Goal: Complete application form

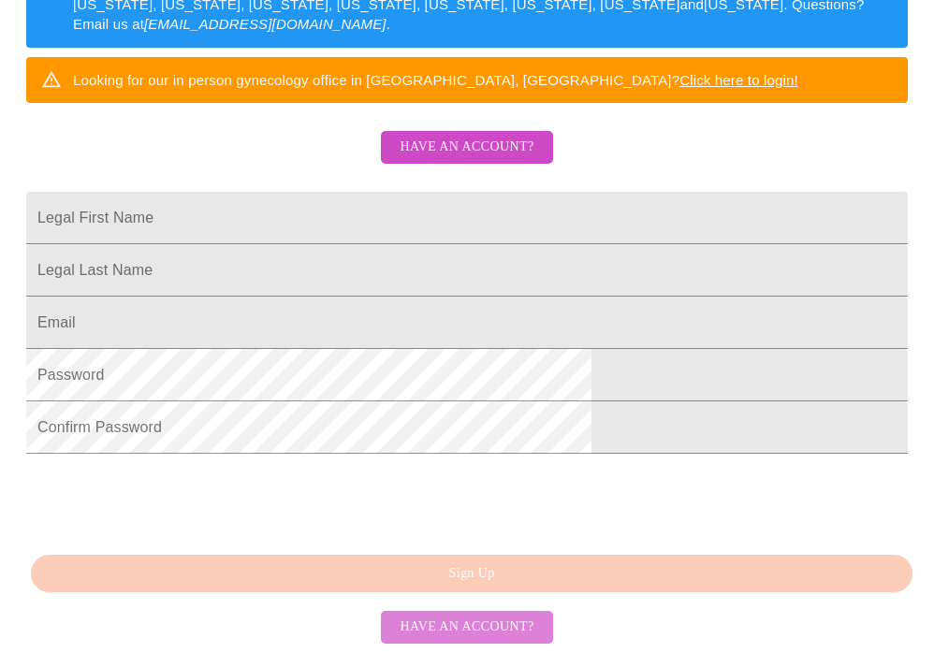
click at [468, 624] on span "Have an account?" at bounding box center [467, 627] width 134 height 23
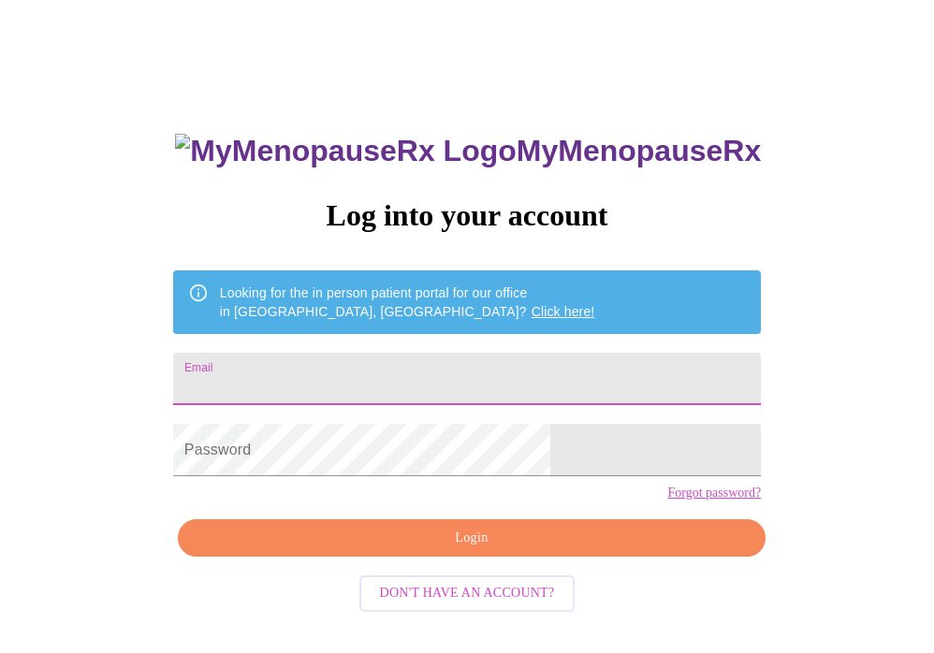
type input "[EMAIL_ADDRESS][DOMAIN_NAME]"
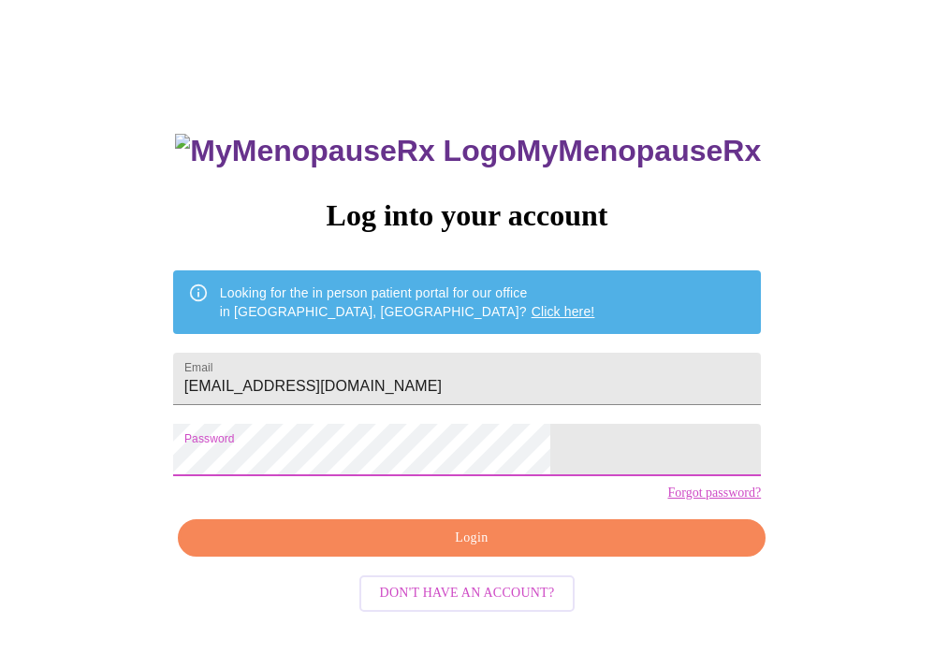
click at [423, 550] on span "Login" at bounding box center [471, 538] width 545 height 23
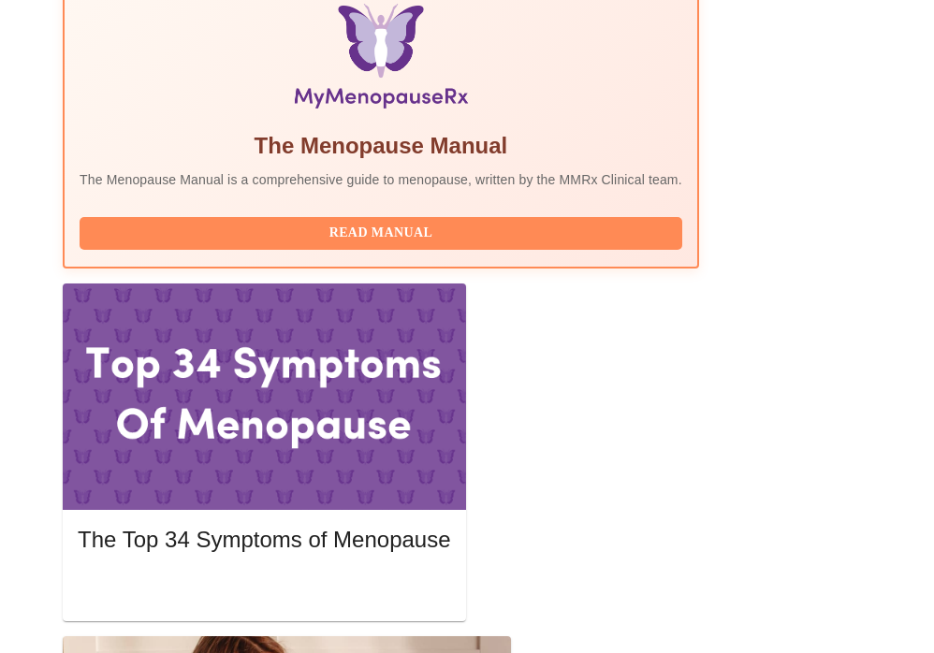
scroll to position [654, 0]
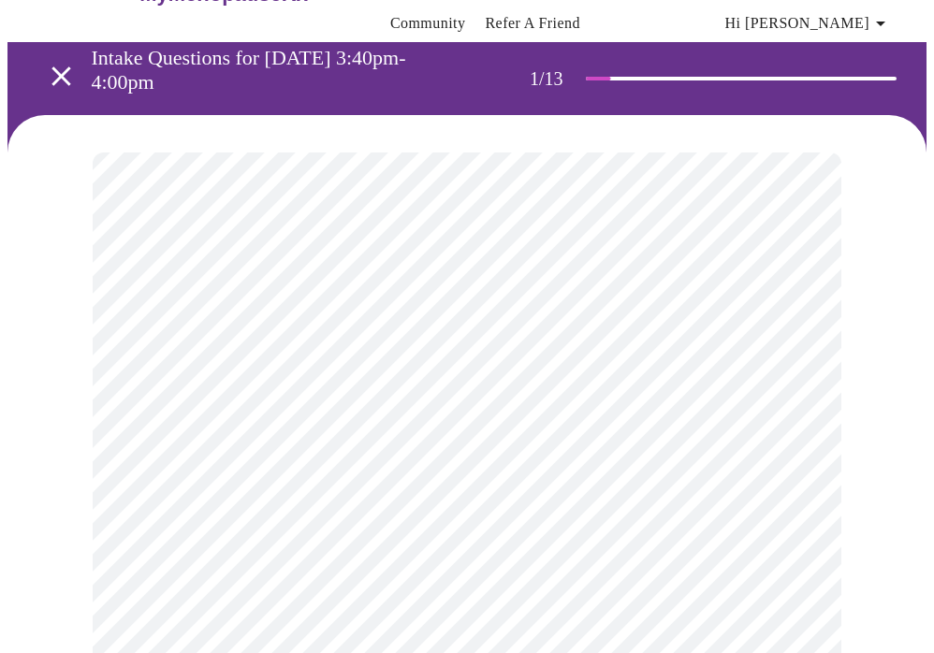
scroll to position [112, 0]
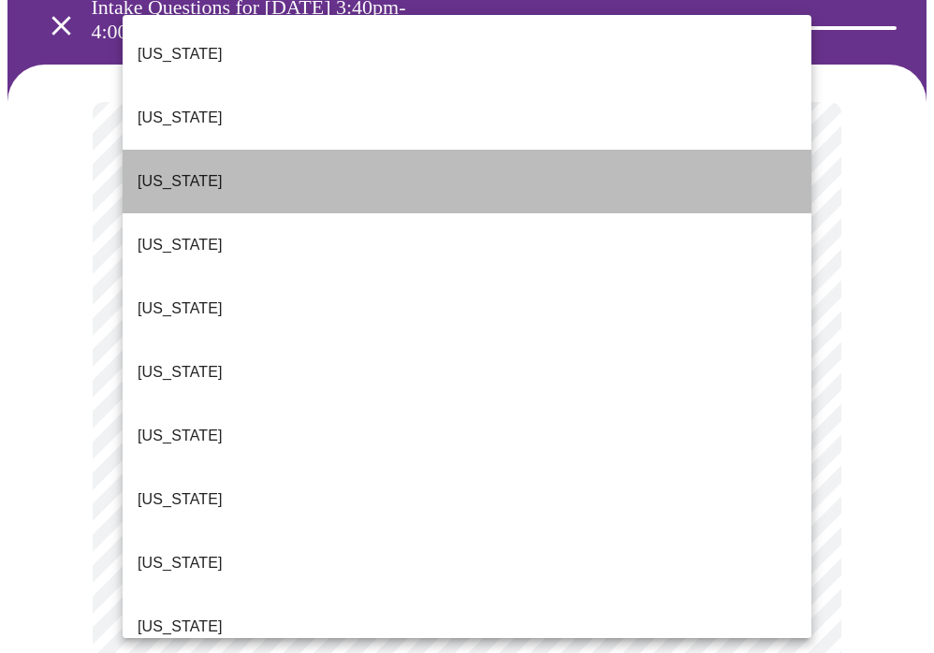
click at [193, 150] on li "[US_STATE]" at bounding box center [467, 182] width 689 height 64
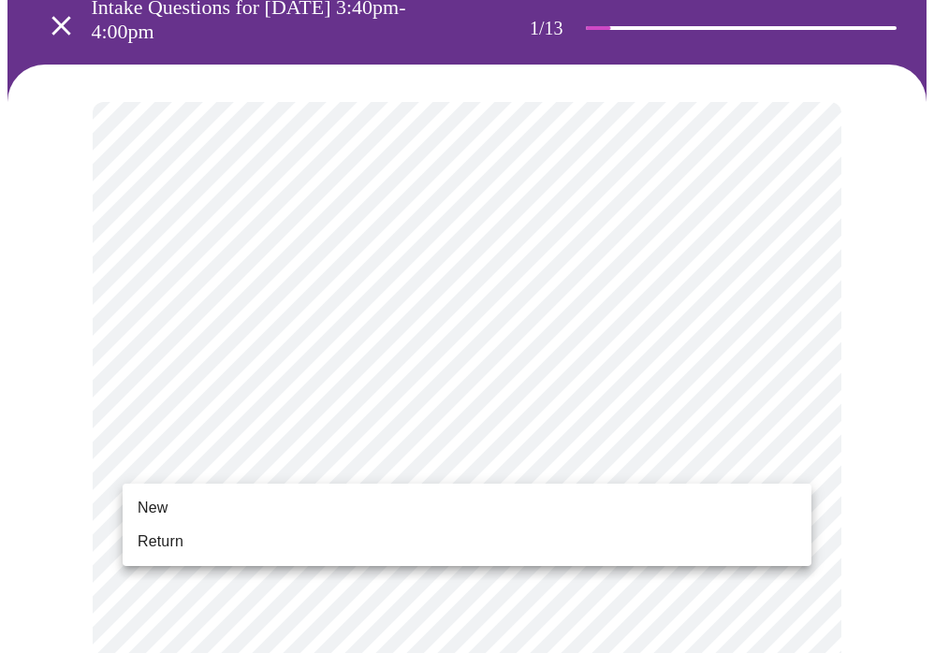
click at [238, 543] on li "Return" at bounding box center [467, 542] width 689 height 34
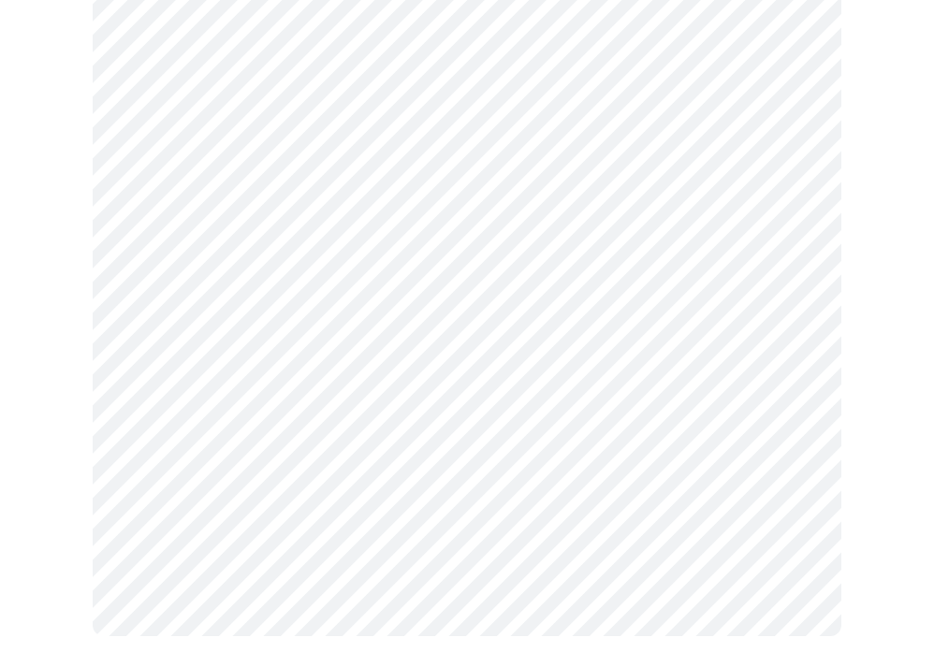
scroll to position [0, 0]
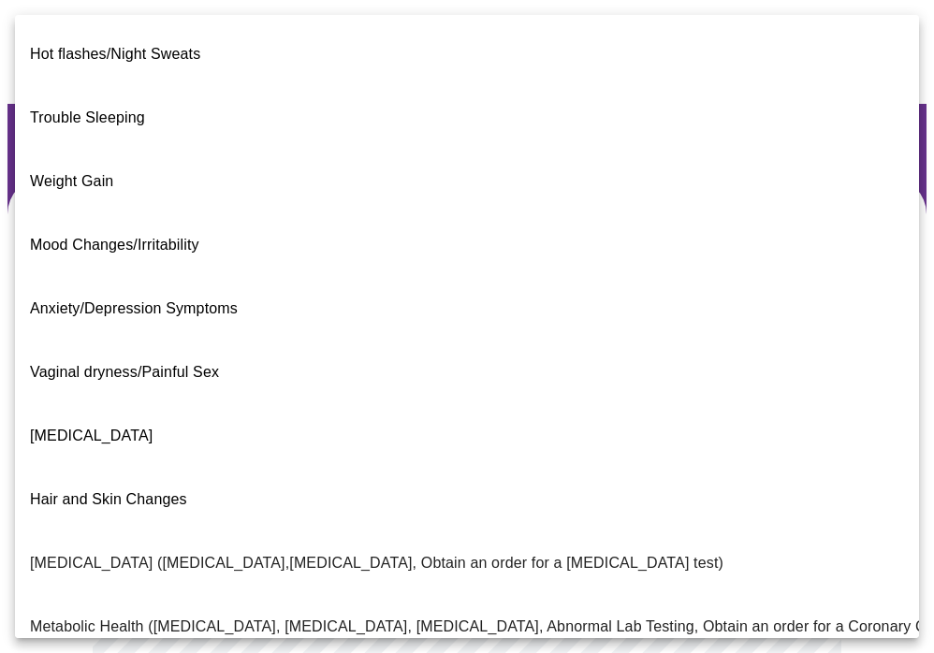
click at [382, 413] on body "MyMenopauseRx Appointments Messaging Labs Uploads Medications Community Refer a…" at bounding box center [466, 588] width 919 height 1162
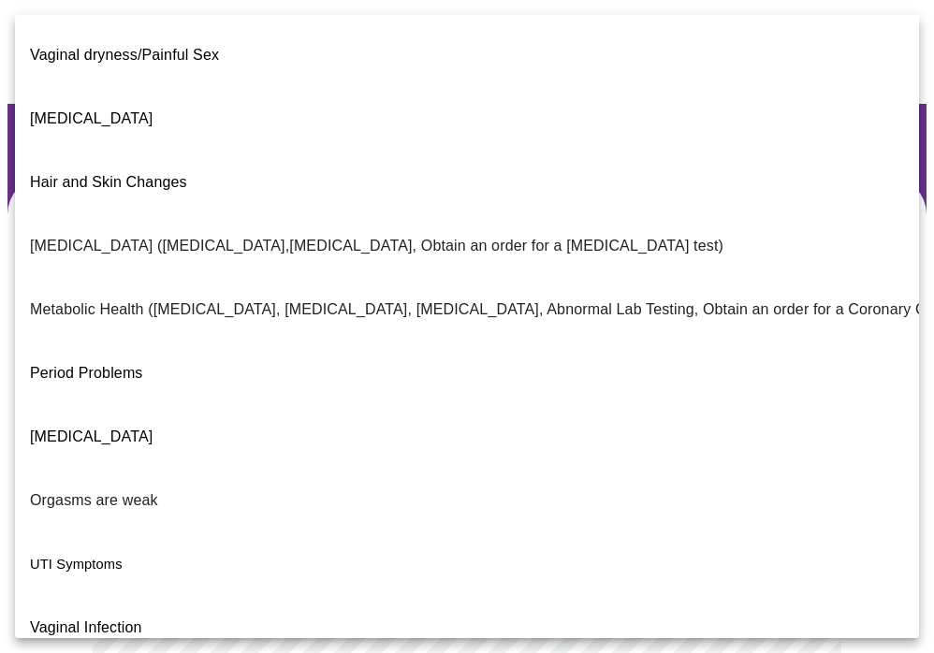
scroll to position [316, 0]
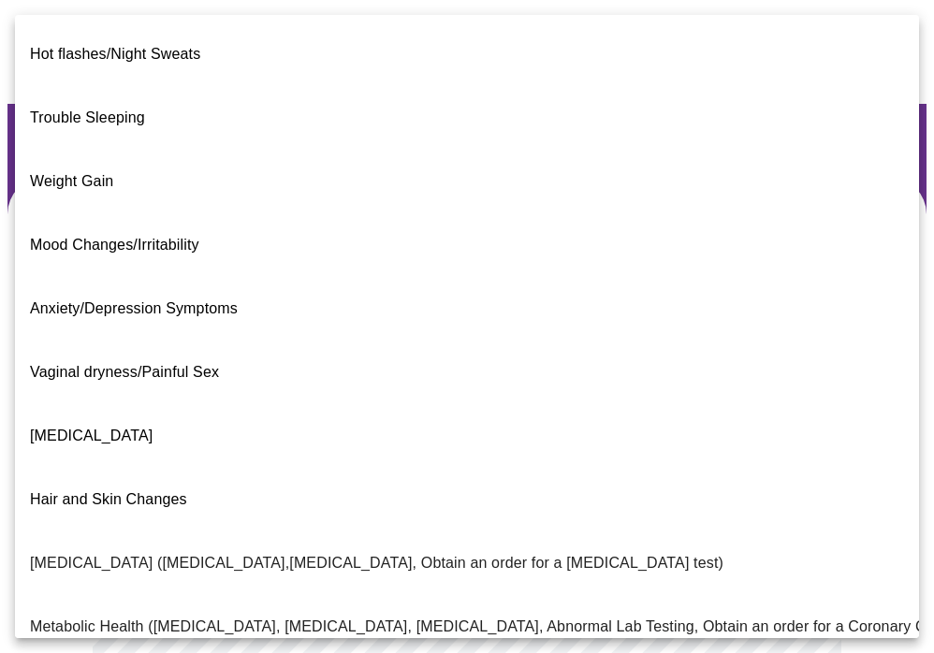
click at [244, 433] on body "MyMenopauseRx Appointments Messaging Labs Uploads Medications Community Refer a…" at bounding box center [466, 582] width 919 height 1151
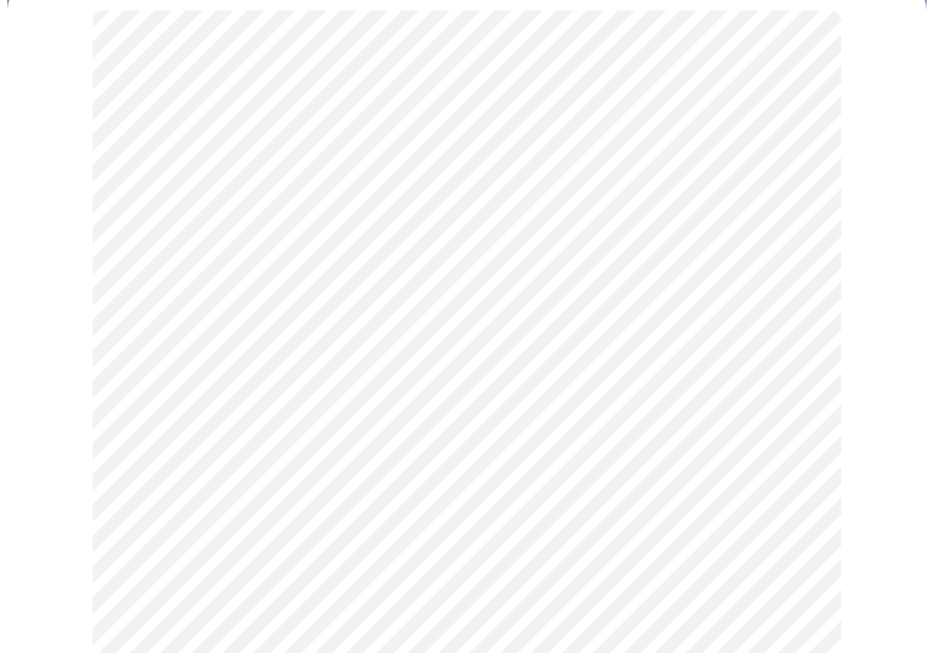
scroll to position [203, 0]
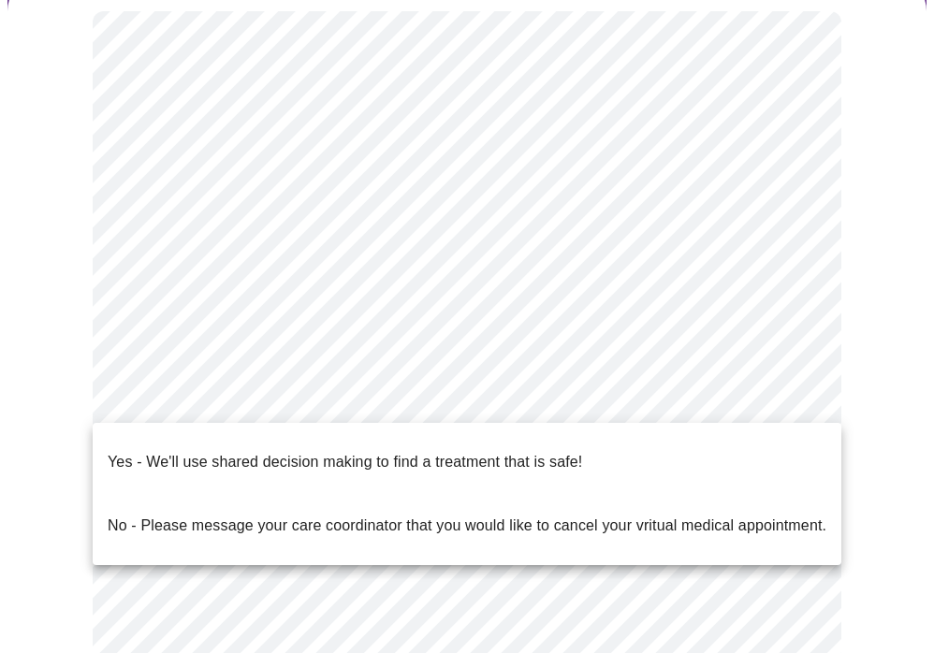
click at [317, 409] on body "MyMenopauseRx Appointments Messaging Labs Uploads Medications Community Refer a…" at bounding box center [466, 379] width 919 height 1151
click at [41, 330] on div at bounding box center [467, 326] width 934 height 653
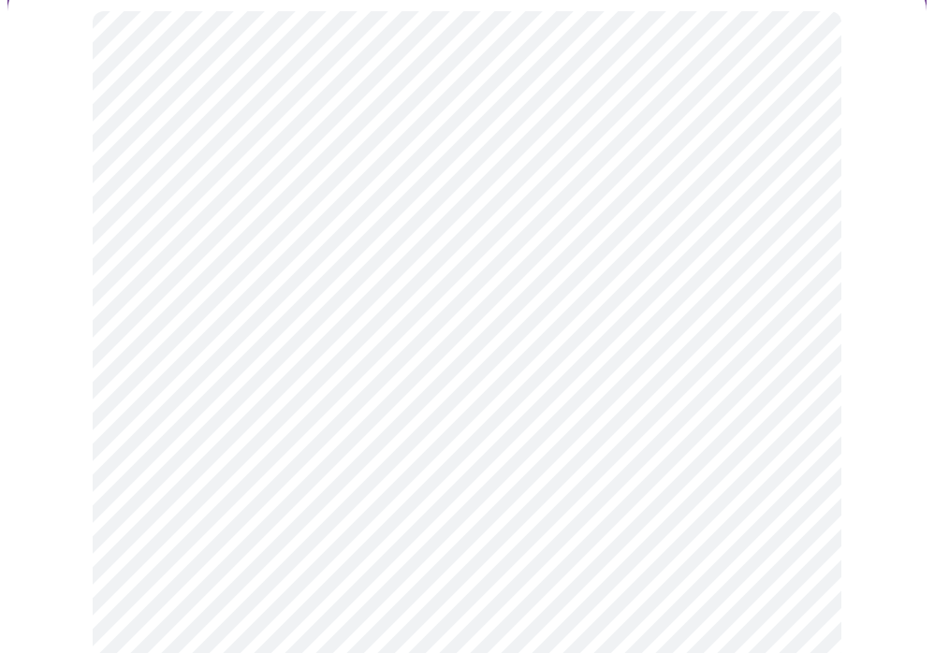
click at [159, 408] on body "MyMenopauseRx Appointments Messaging Labs Uploads Medications Community Refer a…" at bounding box center [466, 379] width 919 height 1151
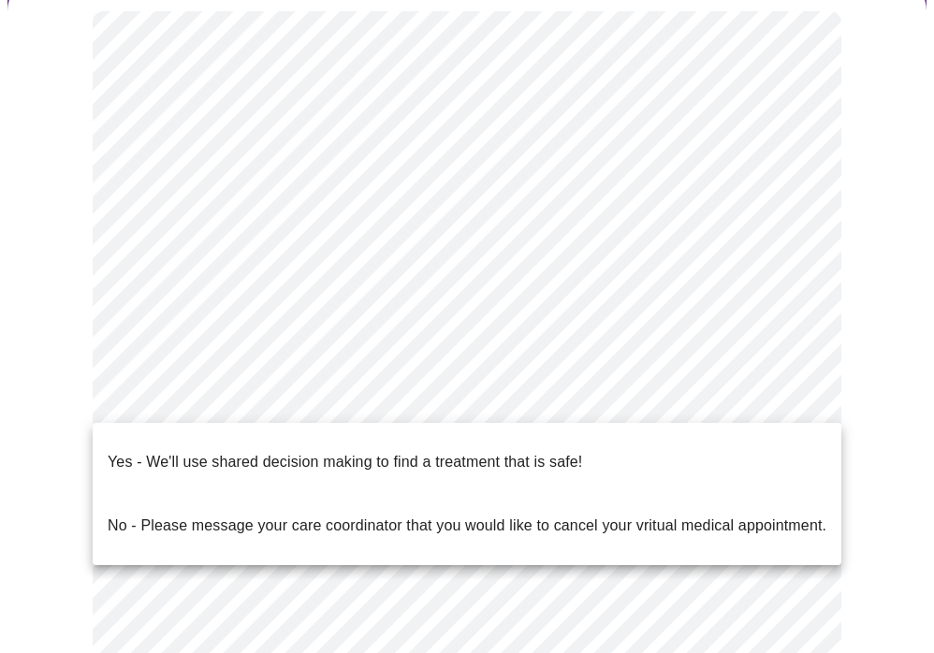
click at [171, 451] on p "Yes - We'll use shared decision making to find a treatment that is safe!" at bounding box center [345, 462] width 475 height 22
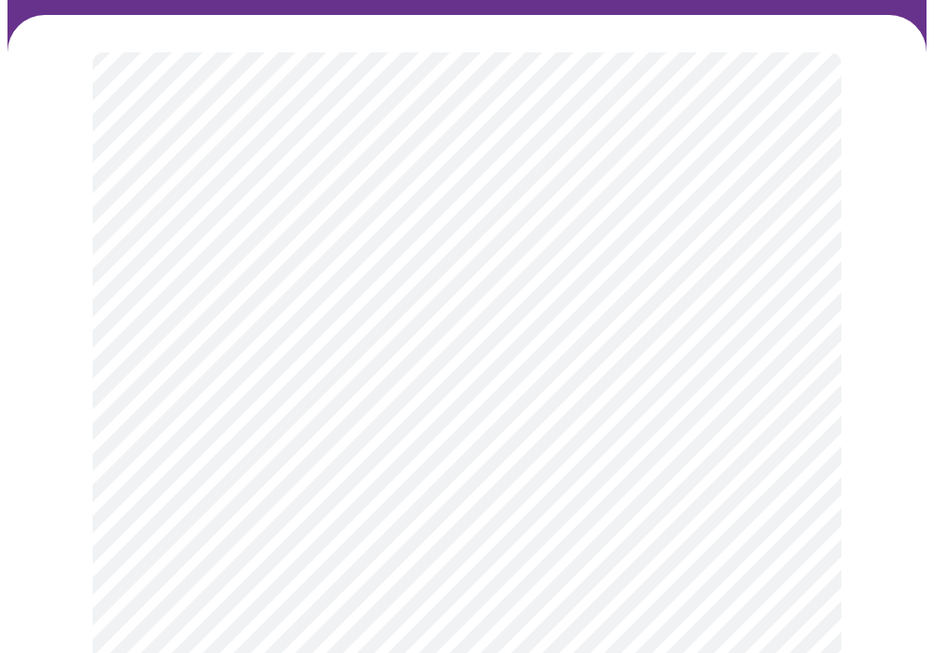
scroll to position [162, 0]
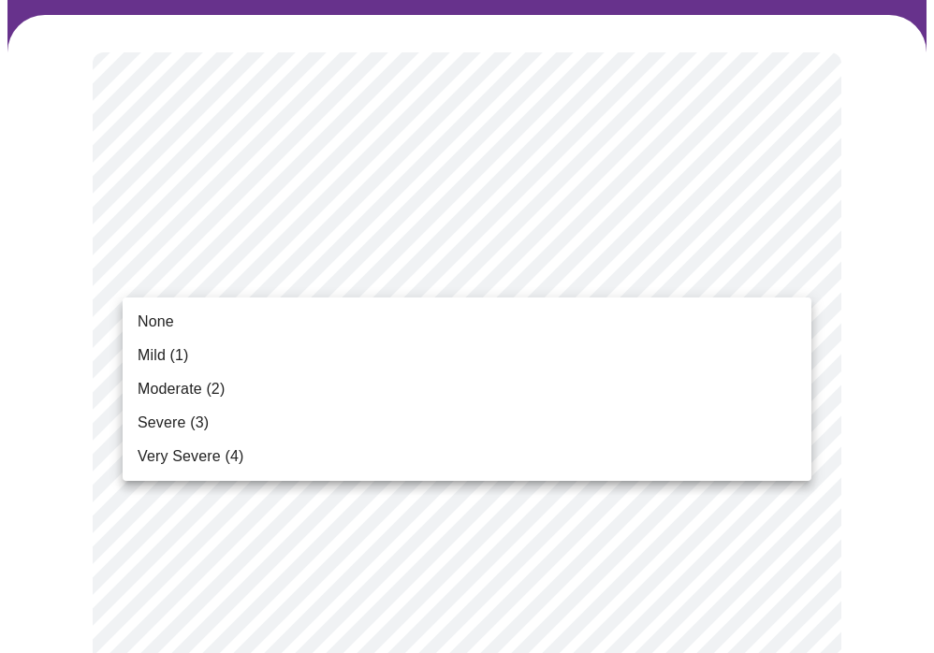
click at [165, 351] on span "Mild (1)" at bounding box center [163, 355] width 51 height 22
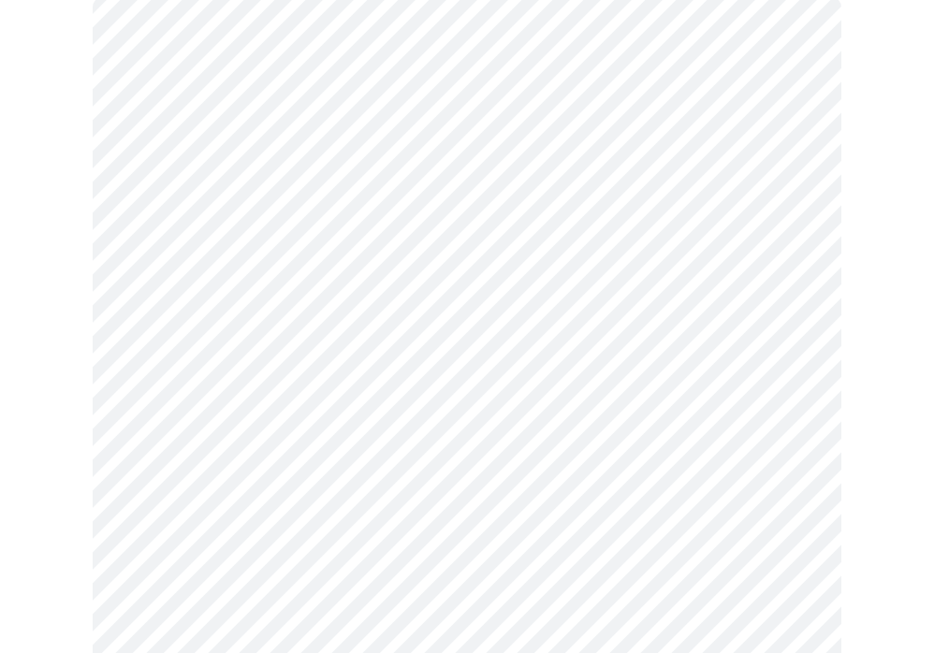
scroll to position [228, 0]
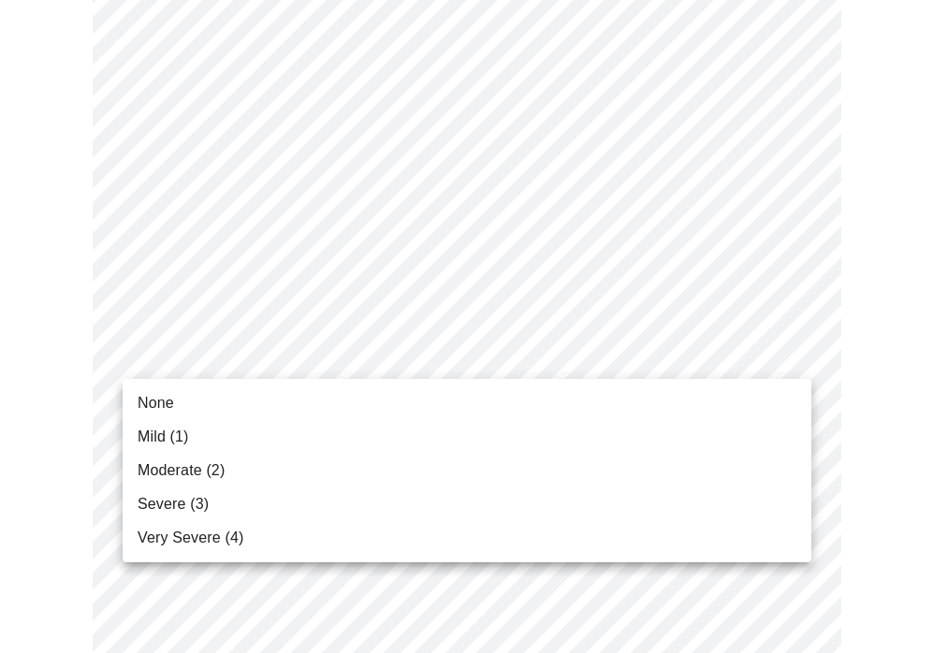
click at [170, 407] on span "None" at bounding box center [156, 403] width 37 height 22
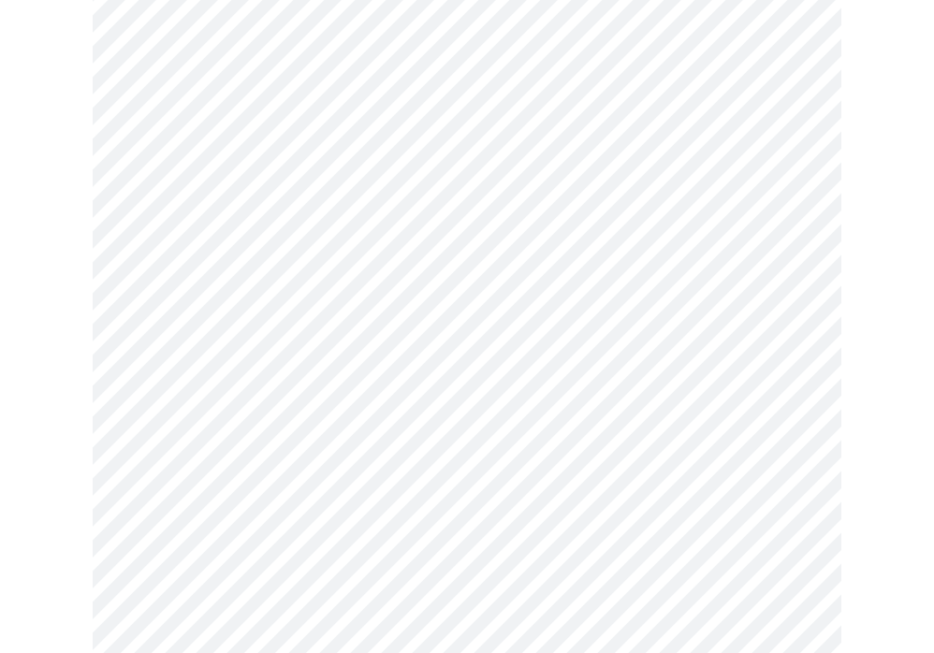
scroll to position [358, 0]
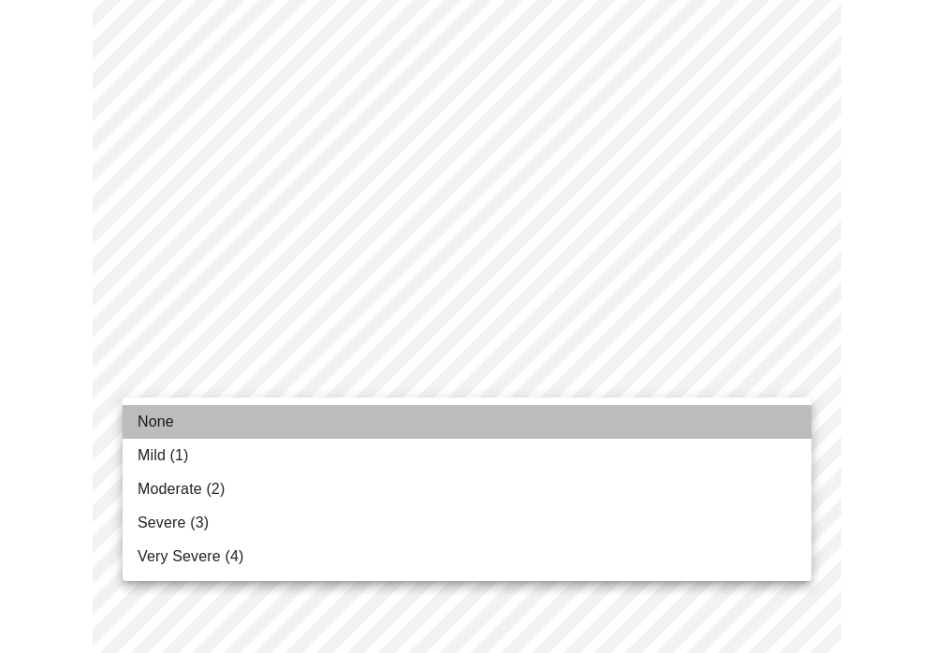
click at [203, 431] on li "None" at bounding box center [467, 422] width 689 height 34
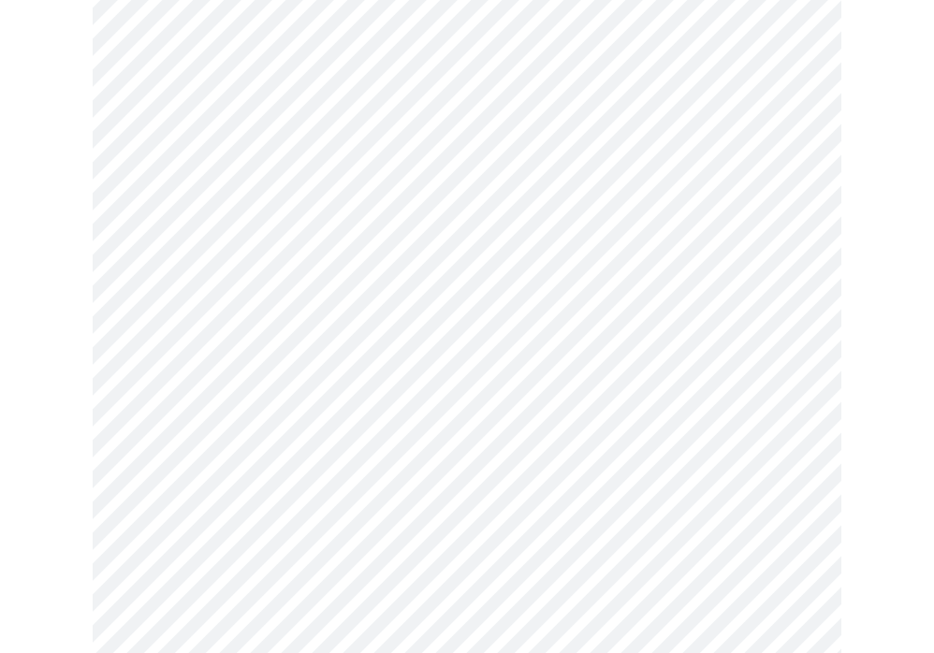
scroll to position [488, 0]
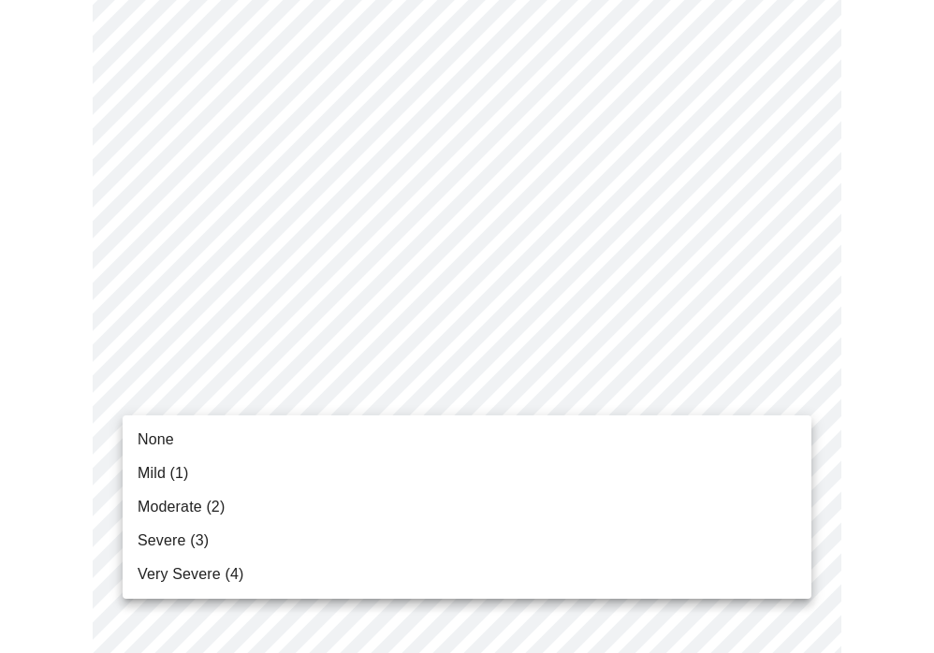
click at [180, 440] on li "None" at bounding box center [467, 440] width 689 height 34
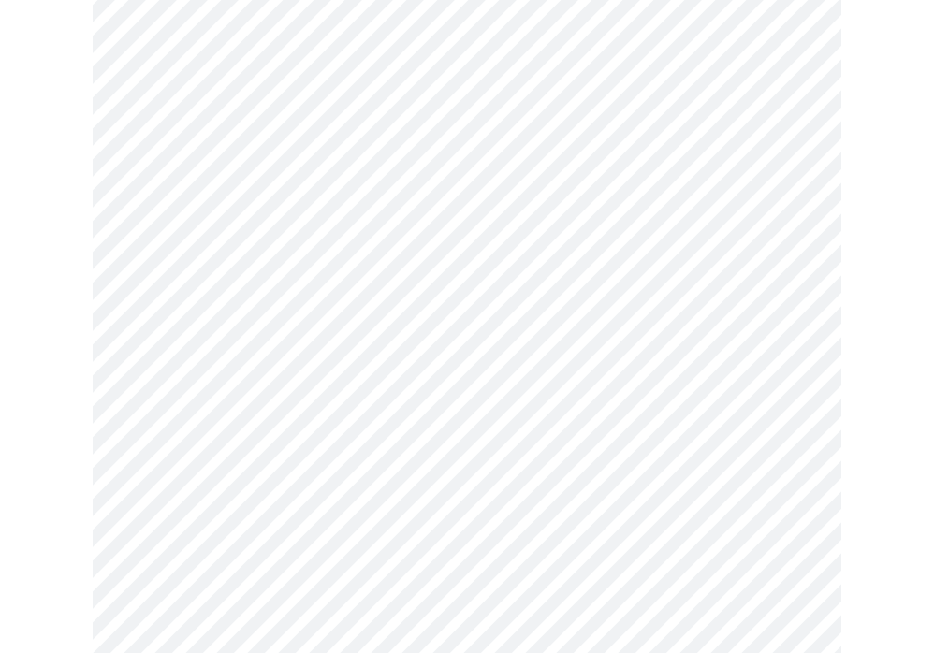
scroll to position [619, 0]
click at [227, 382] on body "MyMenopauseRx Appointments Messaging Labs Uploads Medications Community Refer a…" at bounding box center [466, 598] width 919 height 2418
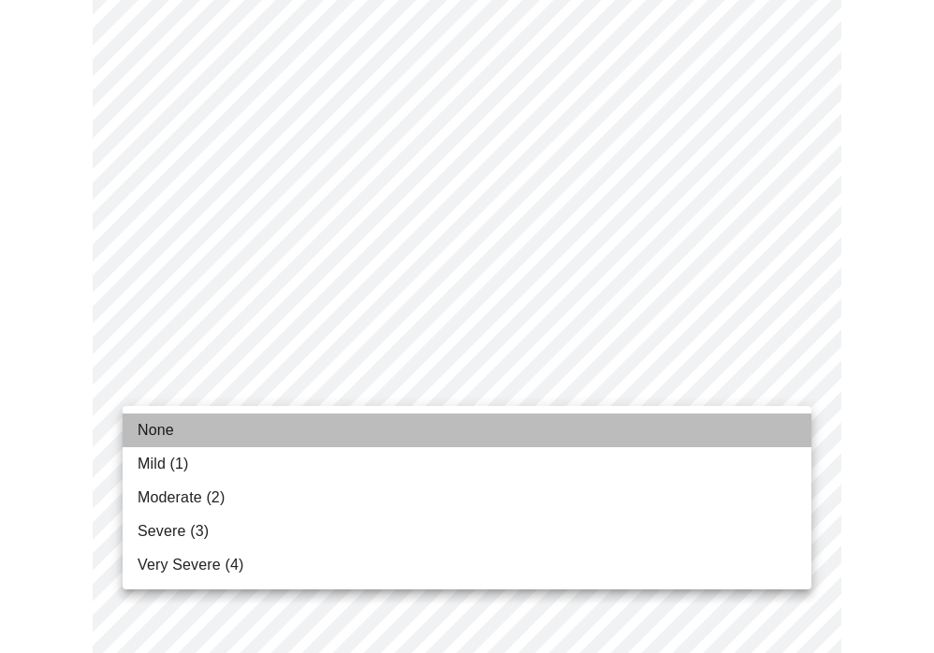
click at [183, 428] on li "None" at bounding box center [467, 431] width 689 height 34
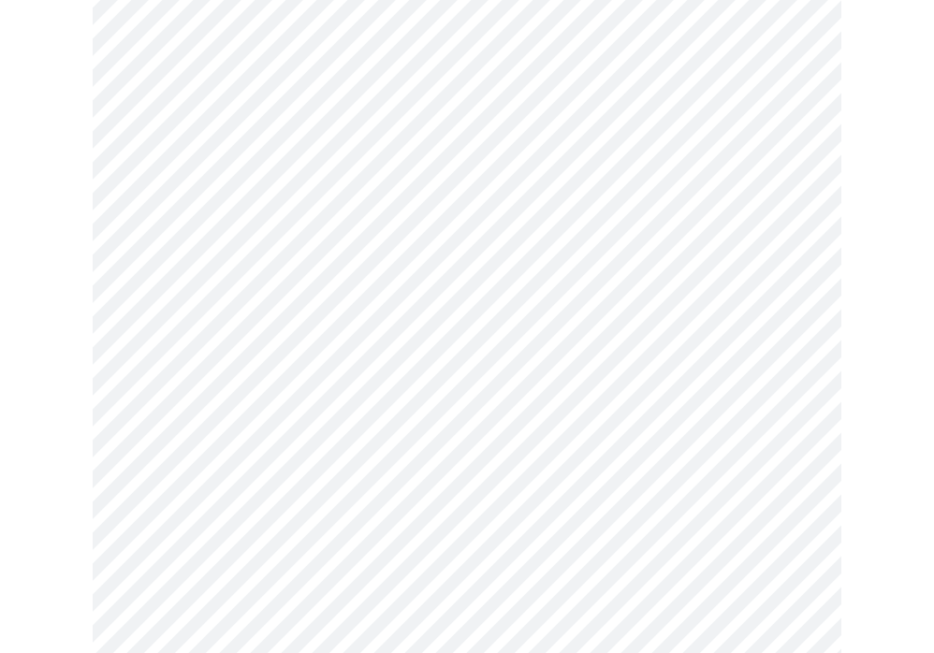
scroll to position [805, 0]
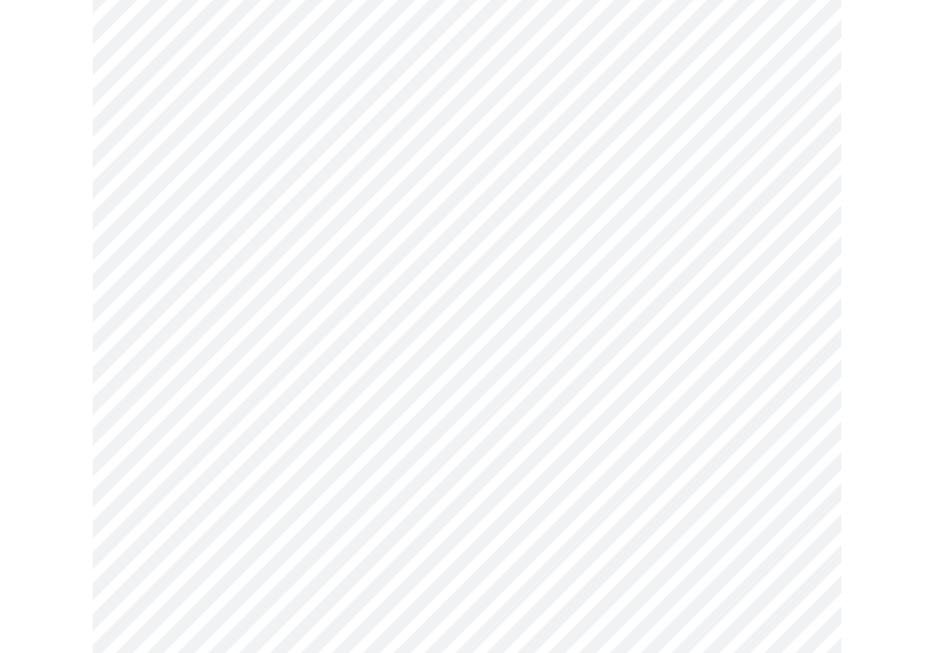
click at [212, 323] on body "MyMenopauseRx Appointments Messaging Labs Uploads Medications Community Refer a…" at bounding box center [466, 398] width 919 height 2393
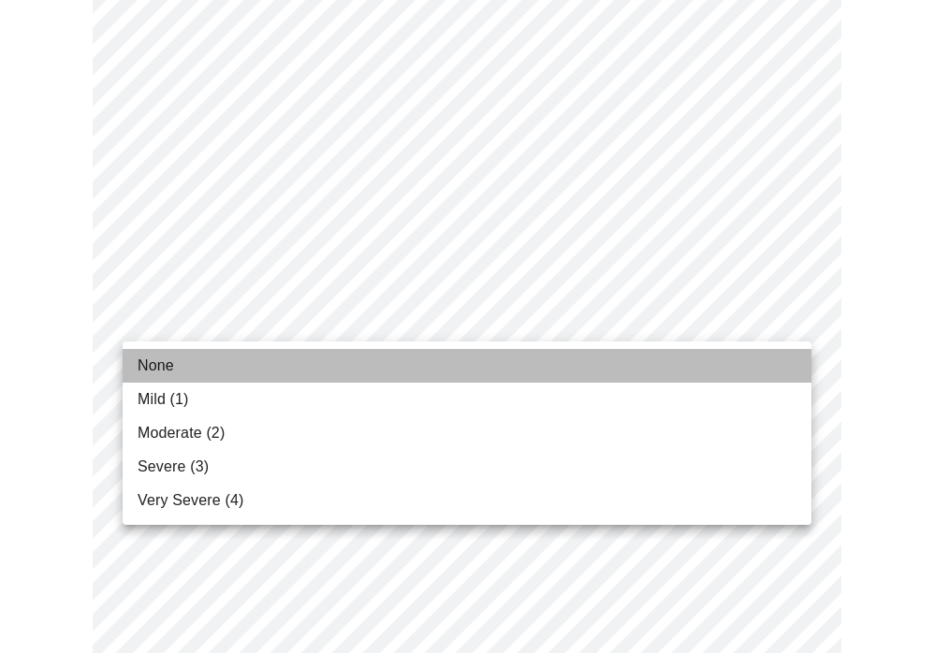
click at [175, 367] on li "None" at bounding box center [467, 366] width 689 height 34
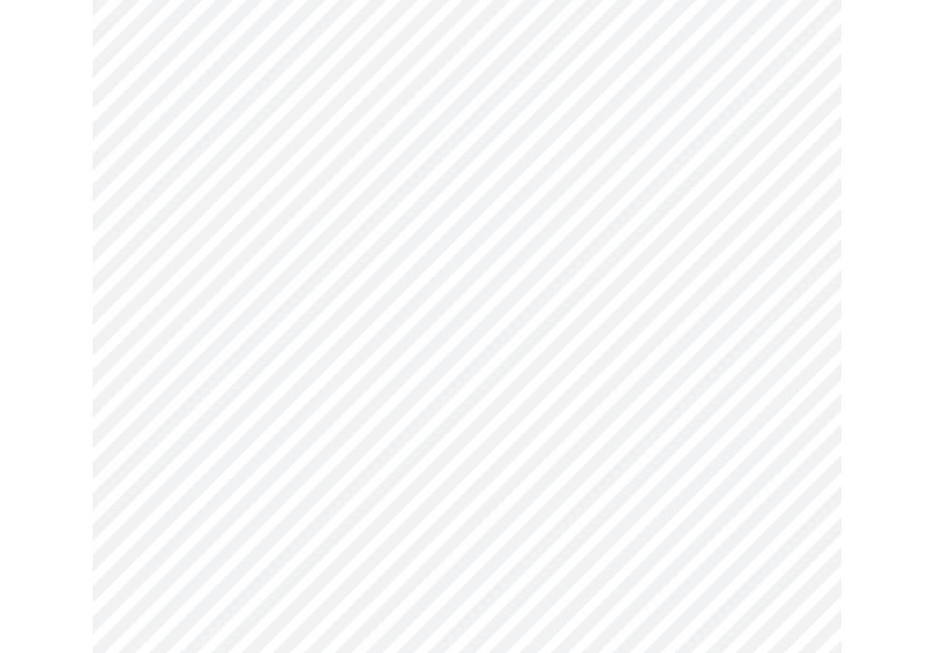
scroll to position [927, 0]
click at [271, 340] on body "MyMenopauseRx Appointments Messaging Labs Uploads Medications Community Refer a…" at bounding box center [466, 264] width 919 height 2367
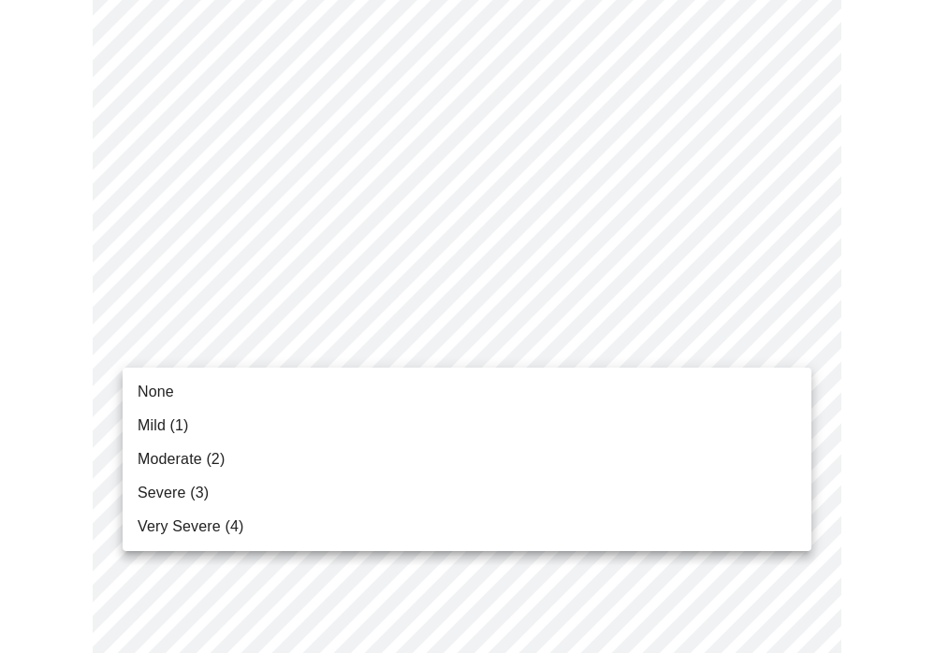
click at [189, 394] on li "None" at bounding box center [467, 392] width 689 height 34
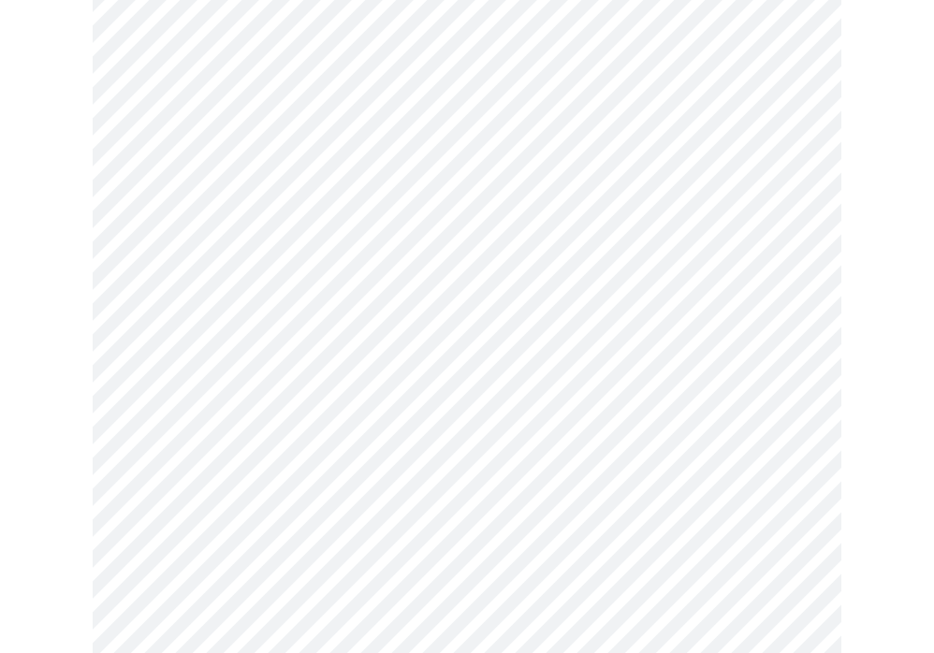
scroll to position [1055, 0]
click at [256, 369] on body "MyMenopauseRx Appointments Messaging Labs Uploads Medications Community Refer a…" at bounding box center [466, 123] width 919 height 2342
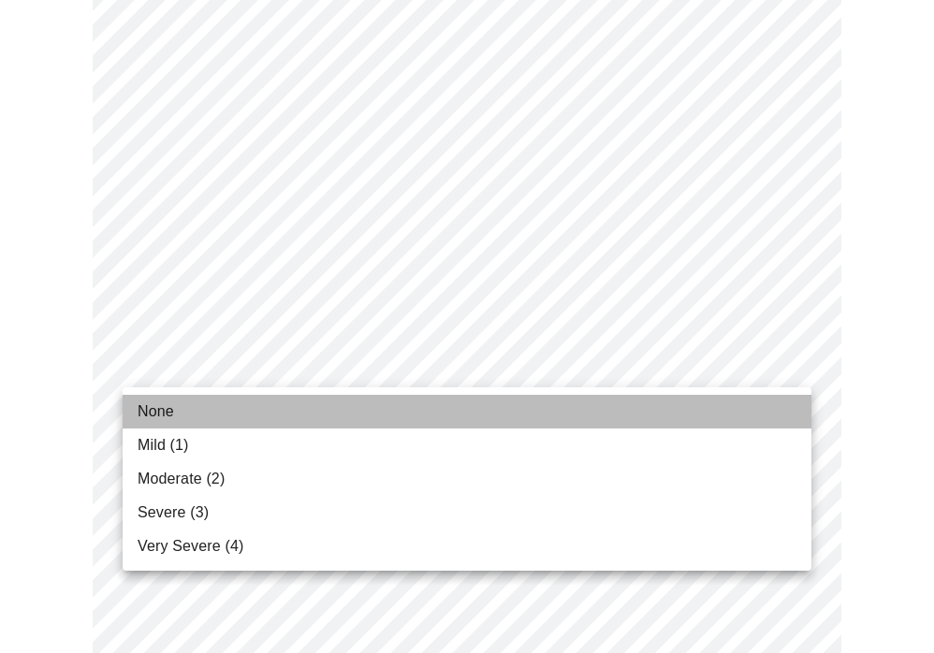
click at [175, 410] on li "None" at bounding box center [467, 412] width 689 height 34
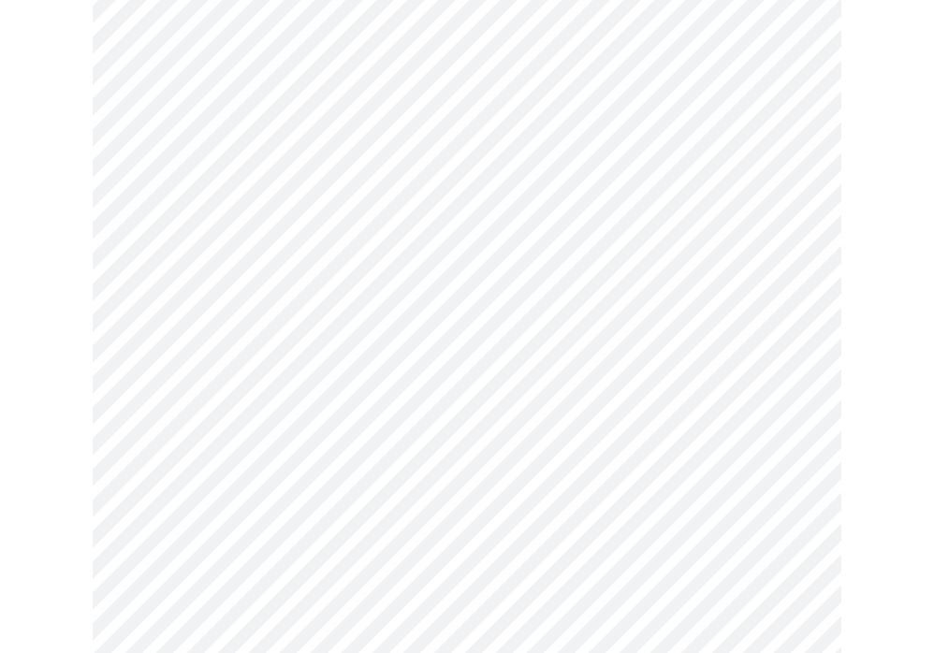
scroll to position [1198, 0]
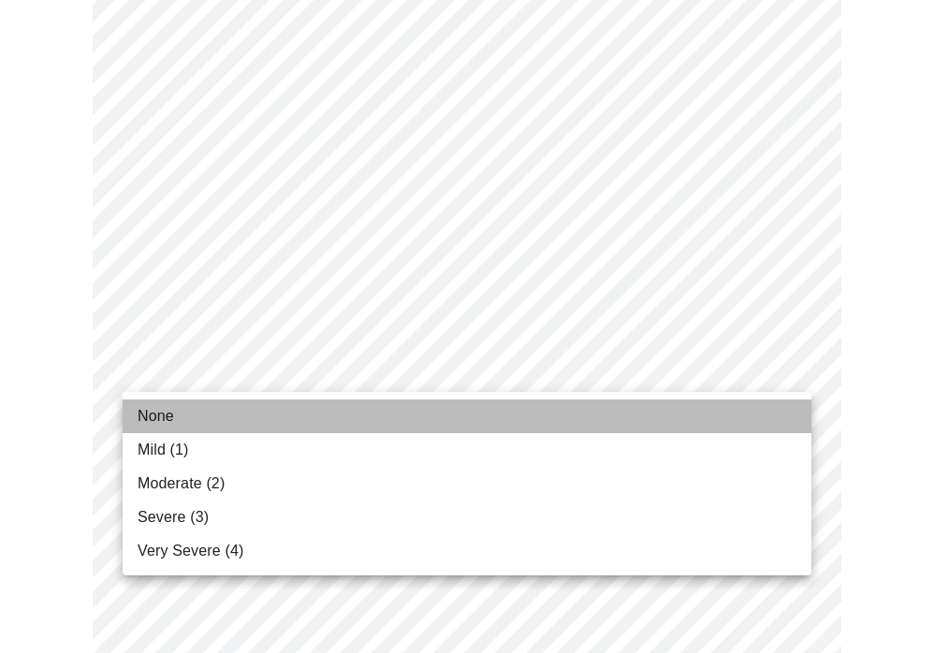
click at [163, 421] on span "None" at bounding box center [156, 416] width 37 height 22
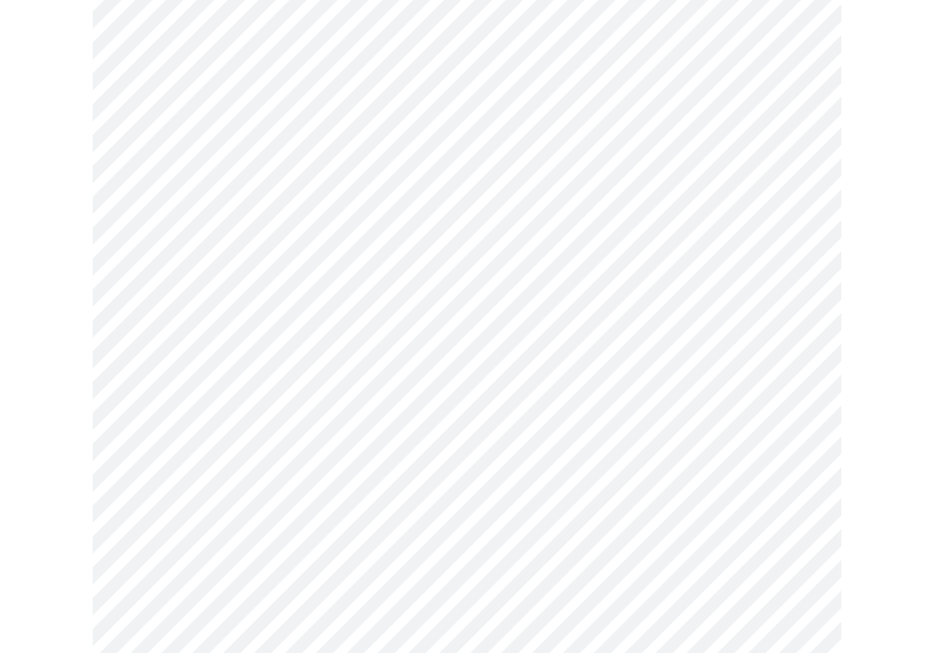
scroll to position [1341, 0]
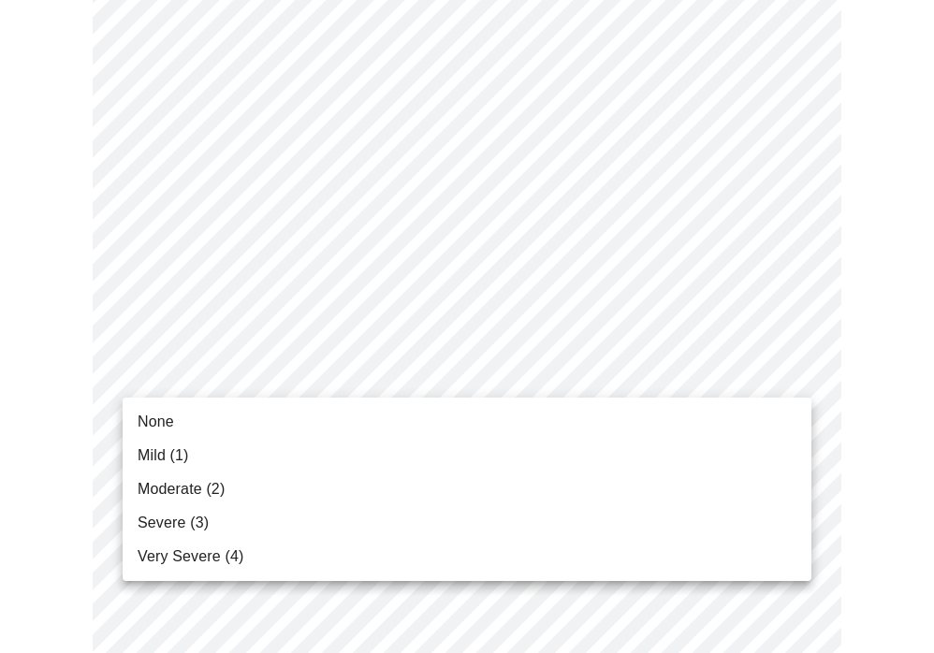
click at [175, 424] on li "None" at bounding box center [467, 422] width 689 height 34
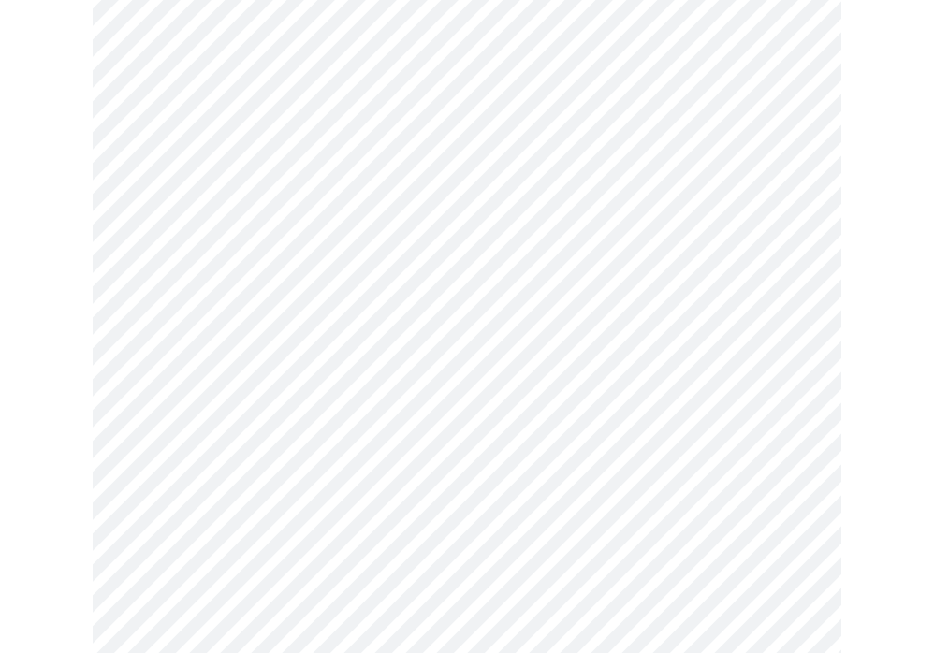
scroll to position [1458, 0]
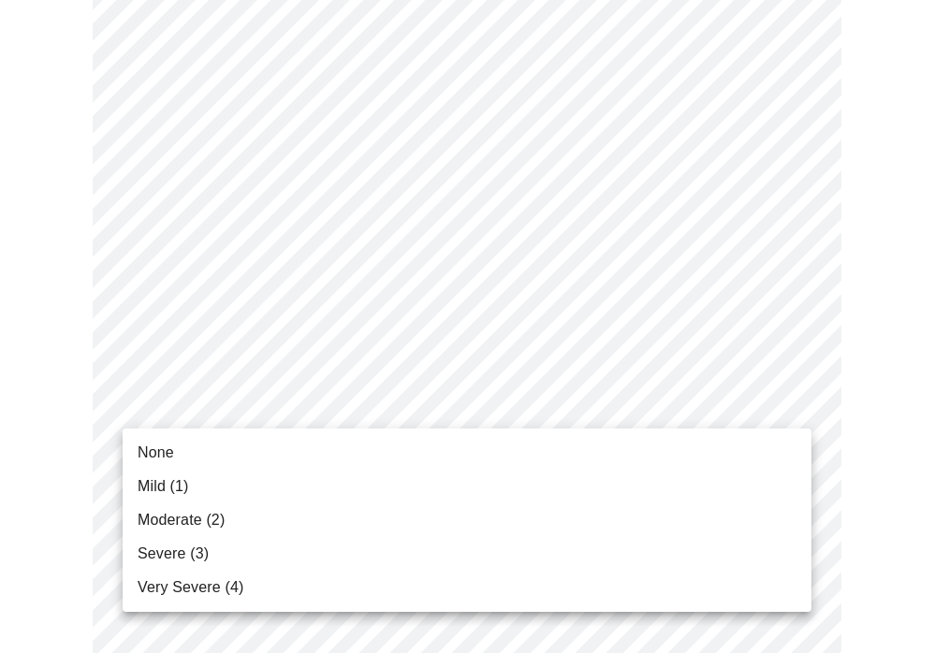
click at [191, 450] on li "None" at bounding box center [467, 453] width 689 height 34
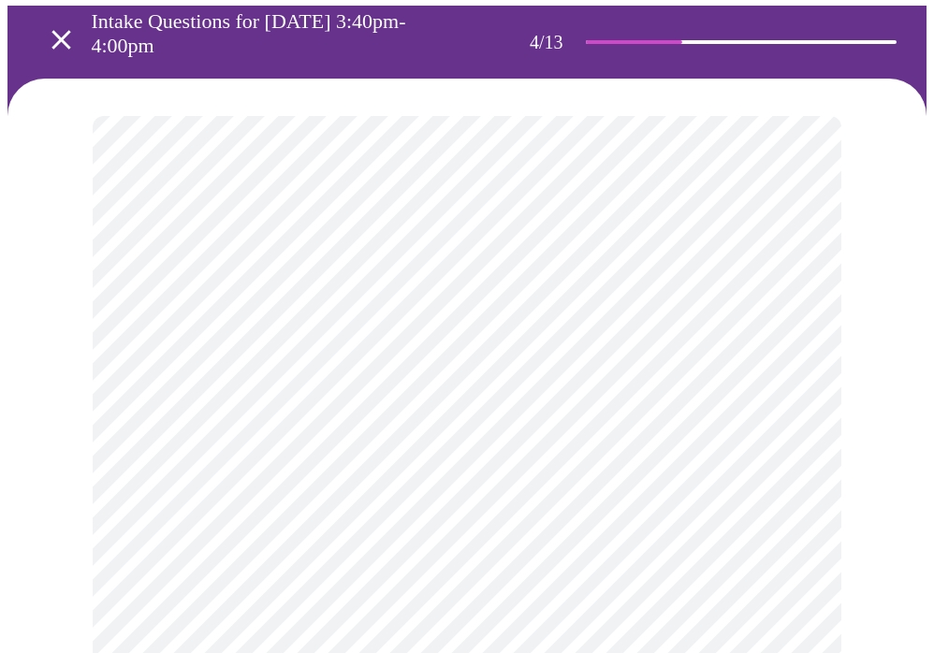
scroll to position [103, 0]
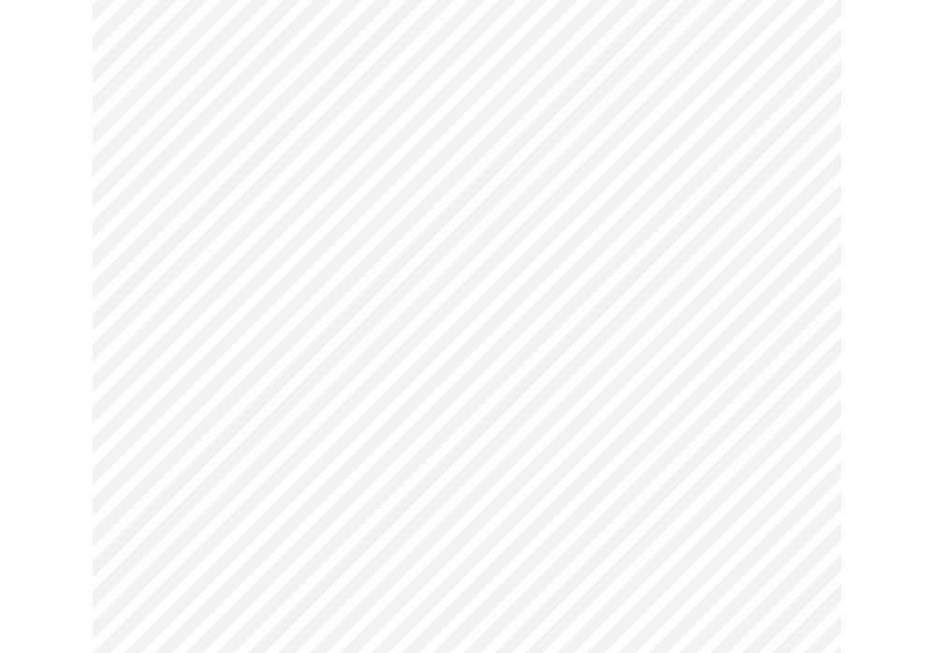
scroll to position [773, 0]
click at [328, 336] on body "MyMenopauseRx Appointments Messaging Labs Uploads Medications Community Refer a…" at bounding box center [466, 137] width 919 height 1807
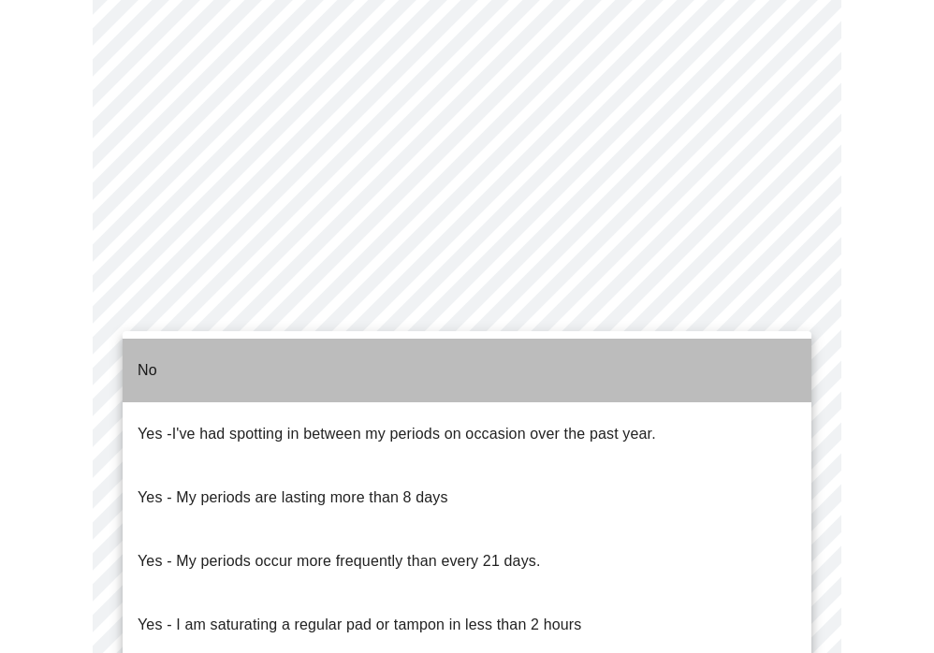
click at [193, 374] on li "No" at bounding box center [467, 371] width 689 height 64
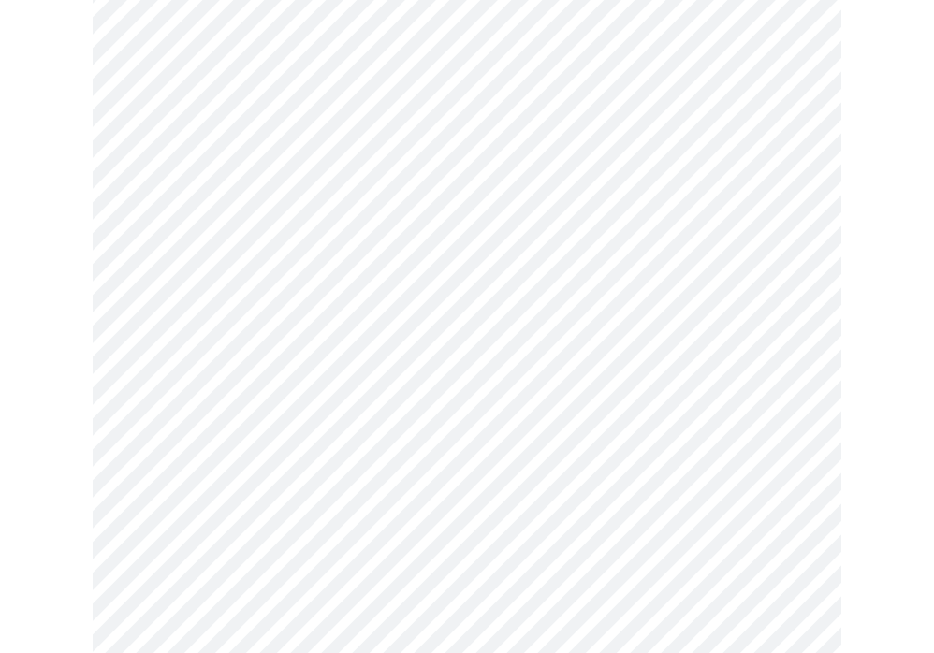
scroll to position [909, 0]
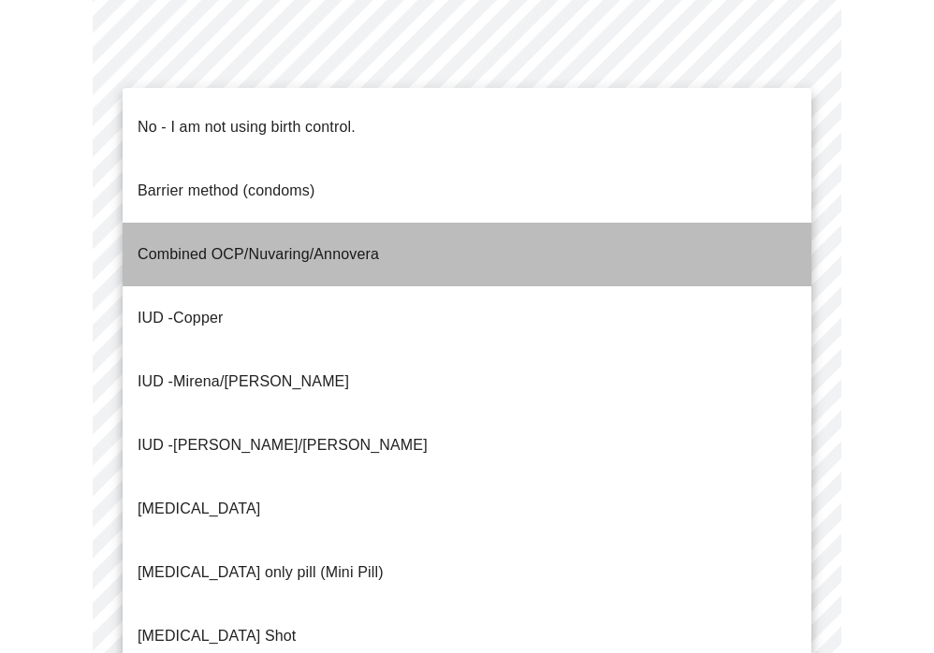
click at [180, 228] on span "Combined OCP/Nuvaring/Annovera" at bounding box center [259, 254] width 242 height 52
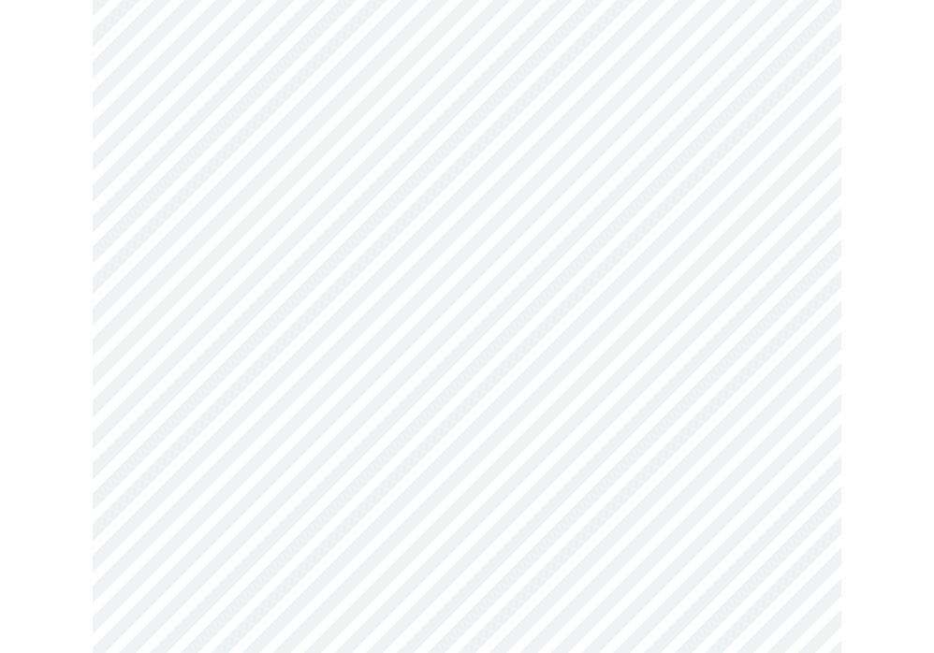
scroll to position [1049, 0]
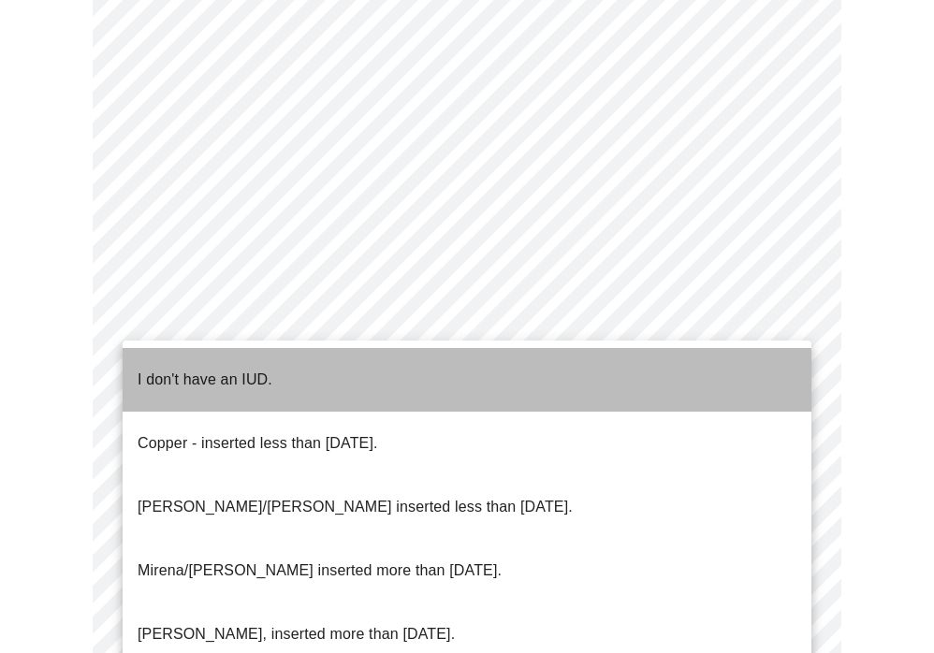
click at [200, 369] on p "I don't have an IUD." at bounding box center [205, 380] width 135 height 22
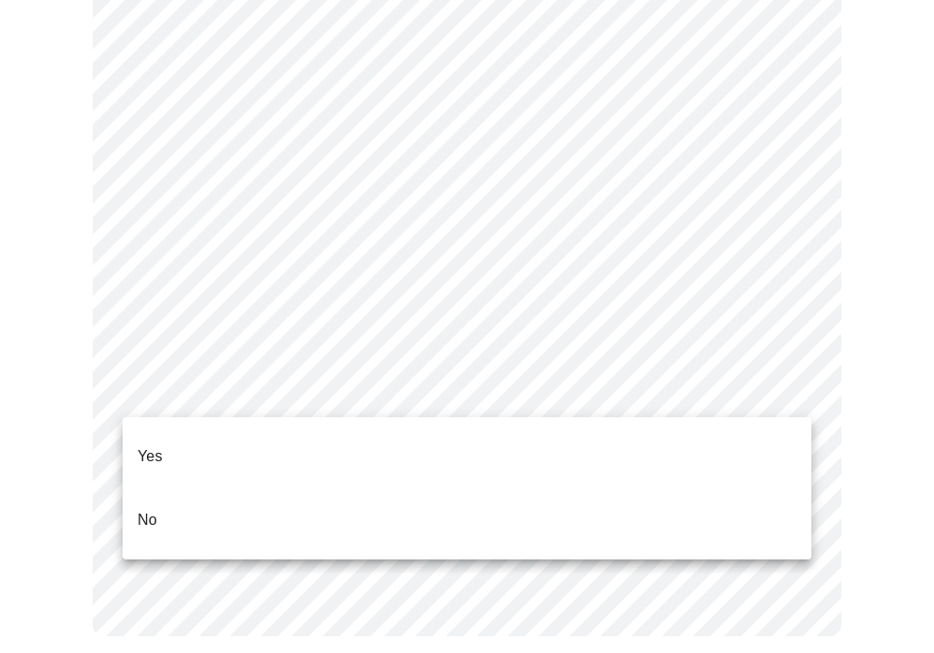
click at [182, 436] on li "Yes" at bounding box center [467, 457] width 689 height 64
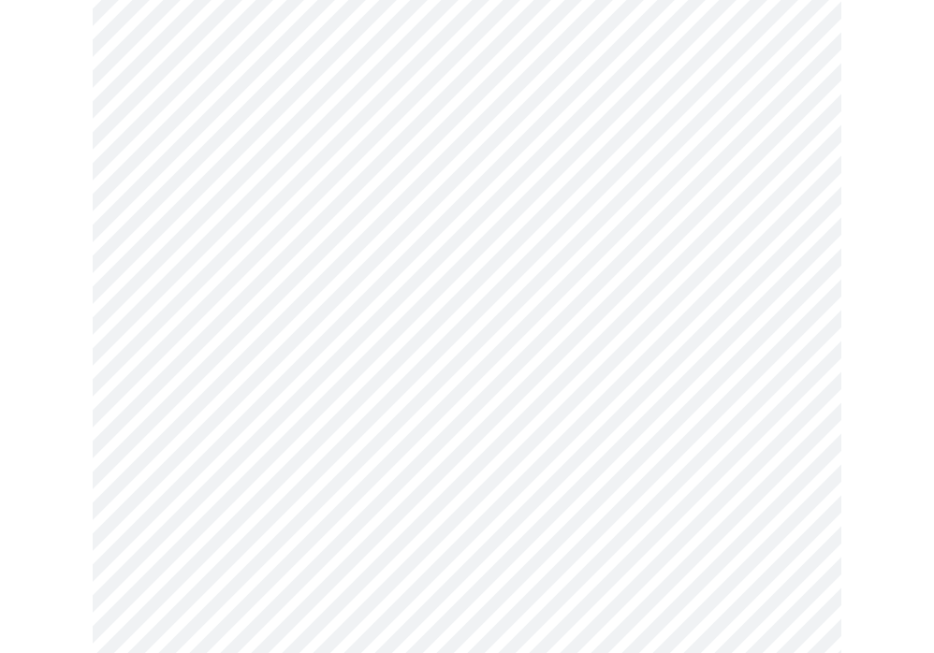
scroll to position [330, 0]
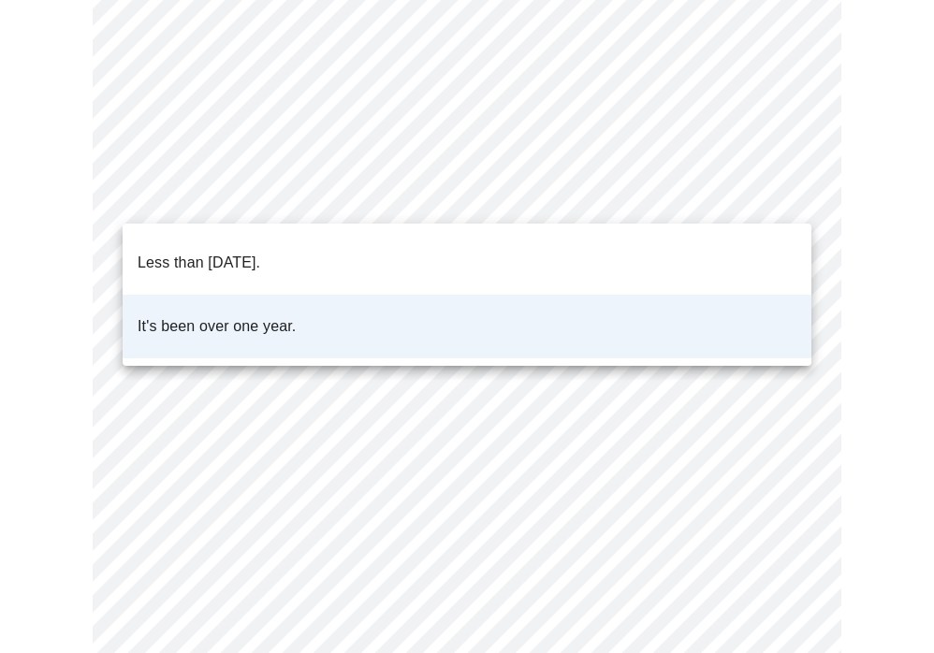
click at [302, 190] on body "MyMenopauseRx Appointments Messaging Labs Uploads Medications Community Refer a…" at bounding box center [466, 389] width 919 height 1422
click at [22, 229] on div at bounding box center [467, 326] width 934 height 653
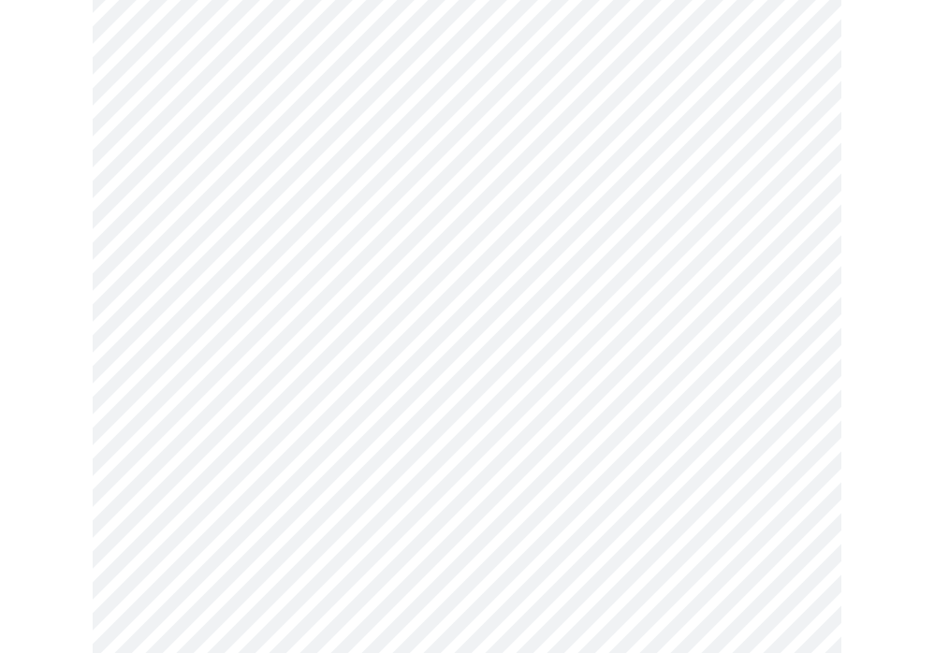
scroll to position [423, 0]
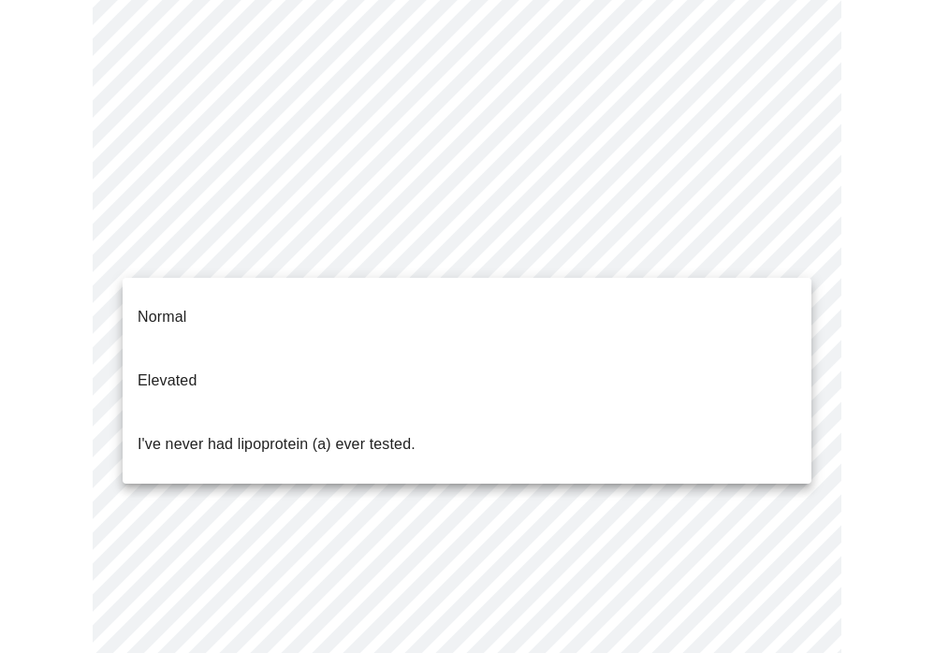
click at [229, 251] on body "MyMenopauseRx Appointments Messaging Labs Uploads Medications Community Refer a…" at bounding box center [466, 295] width 919 height 1422
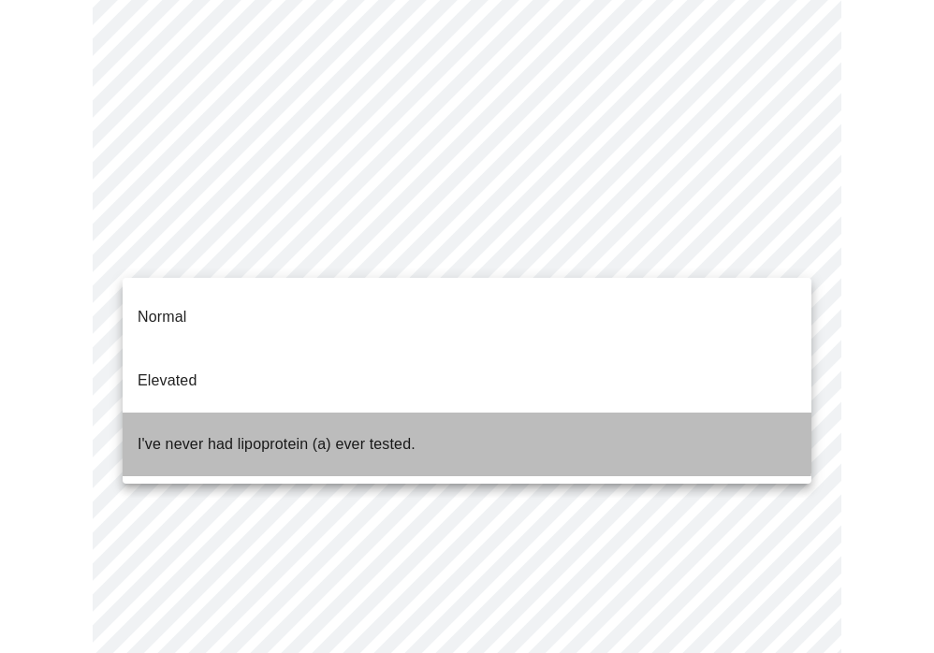
click at [198, 433] on p "I've never had lipoprotein (a) ever tested." at bounding box center [277, 444] width 278 height 22
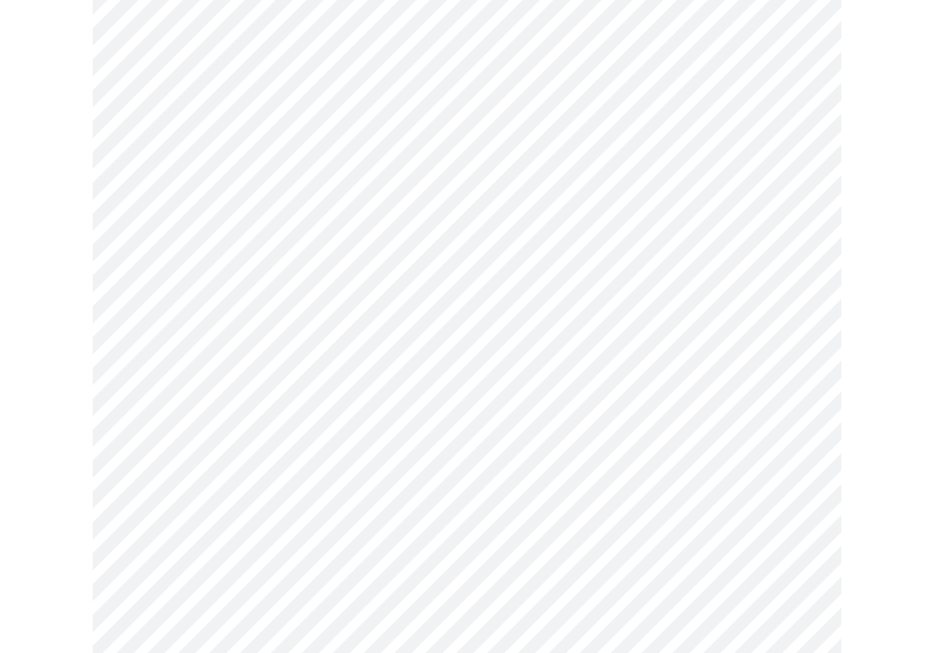
scroll to position [4843, 0]
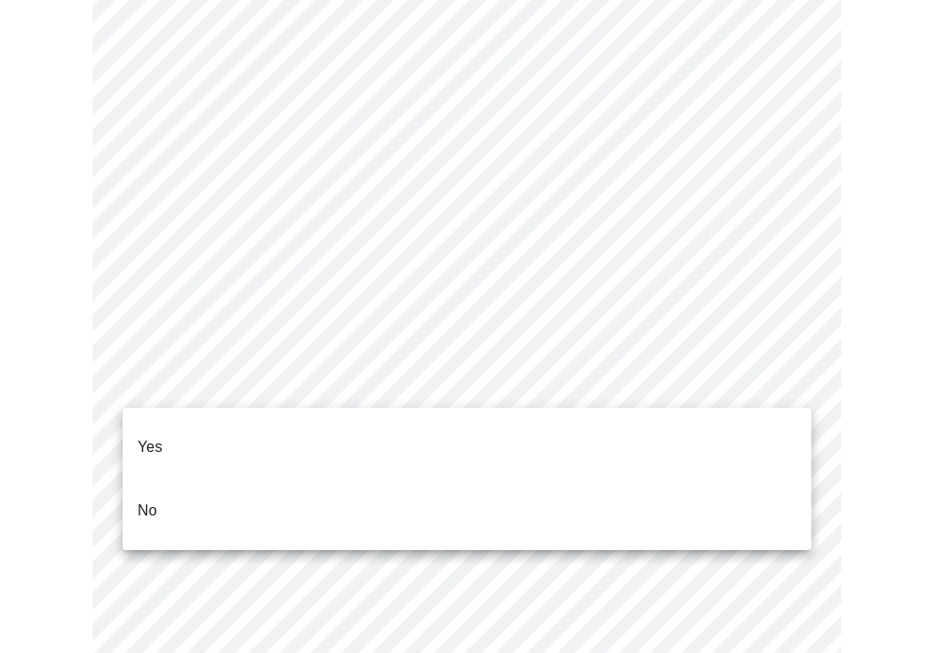
click at [157, 484] on li "No" at bounding box center [467, 511] width 689 height 64
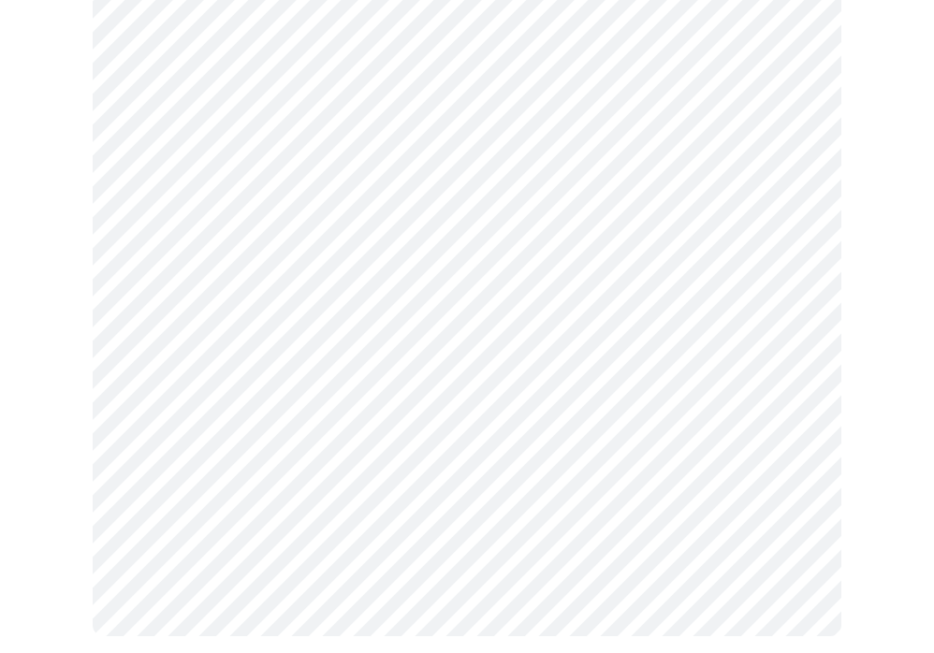
scroll to position [0, 0]
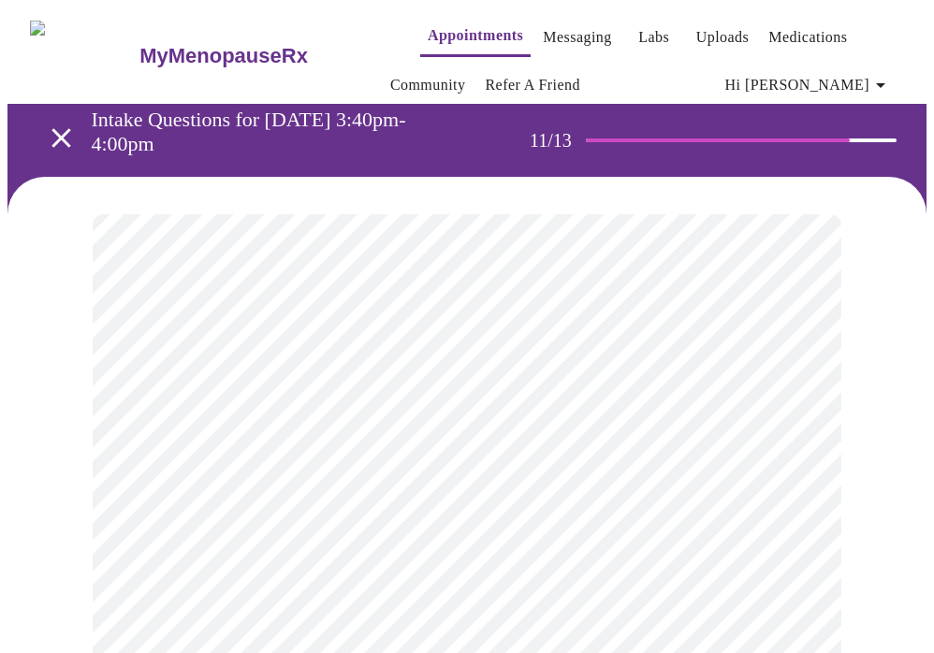
click at [909, 516] on div at bounding box center [466, 440] width 919 height 527
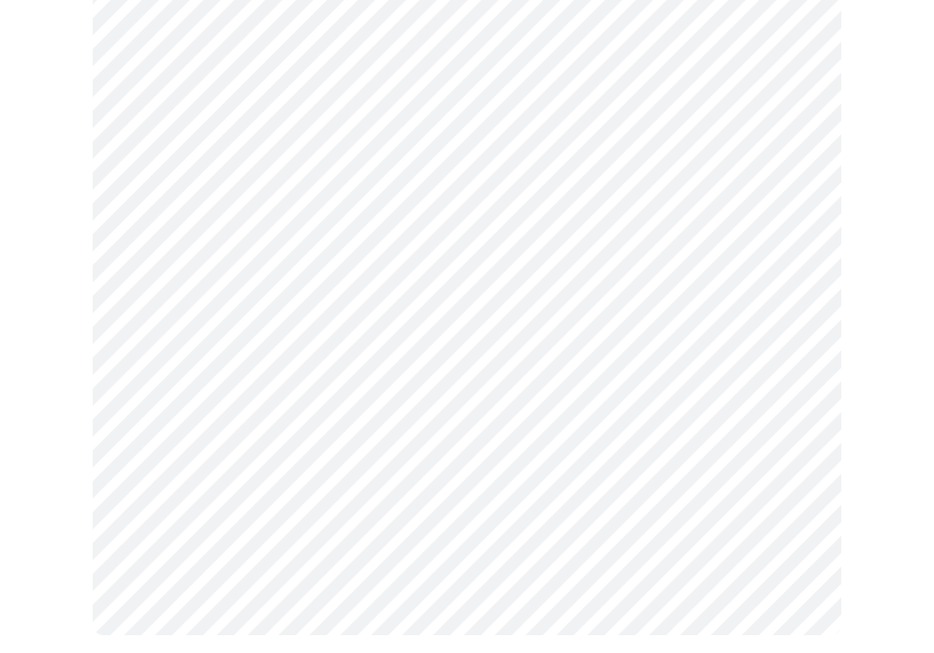
scroll to position [844, 0]
